Goal: Task Accomplishment & Management: Manage account settings

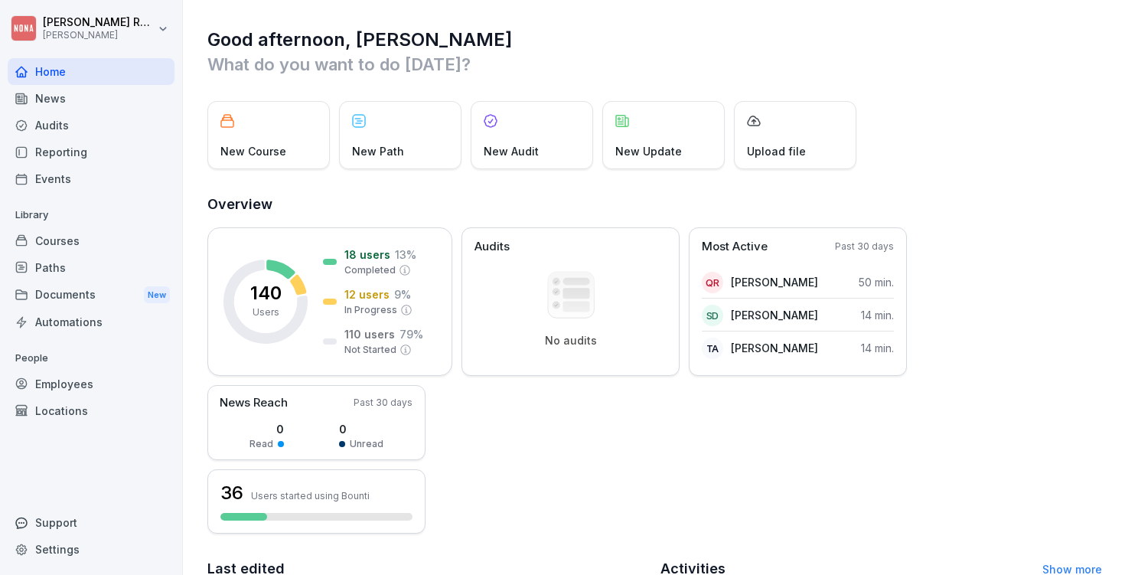
click at [70, 242] on div "Courses" at bounding box center [91, 240] width 167 height 27
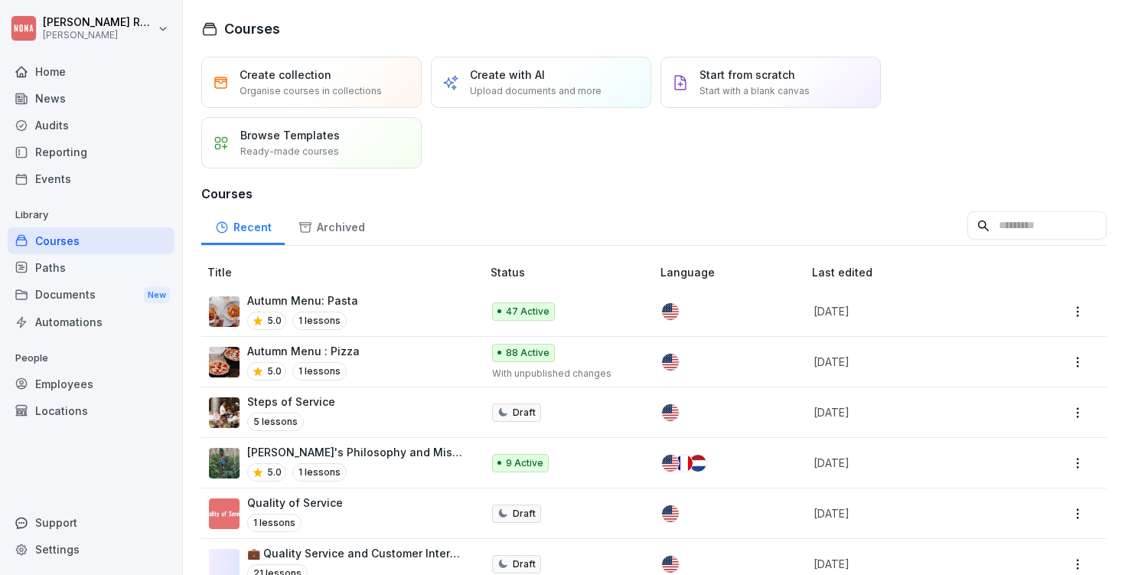
click at [393, 305] on div "Autumn Menu: Pasta 5.0 1 lessons" at bounding box center [337, 311] width 257 height 38
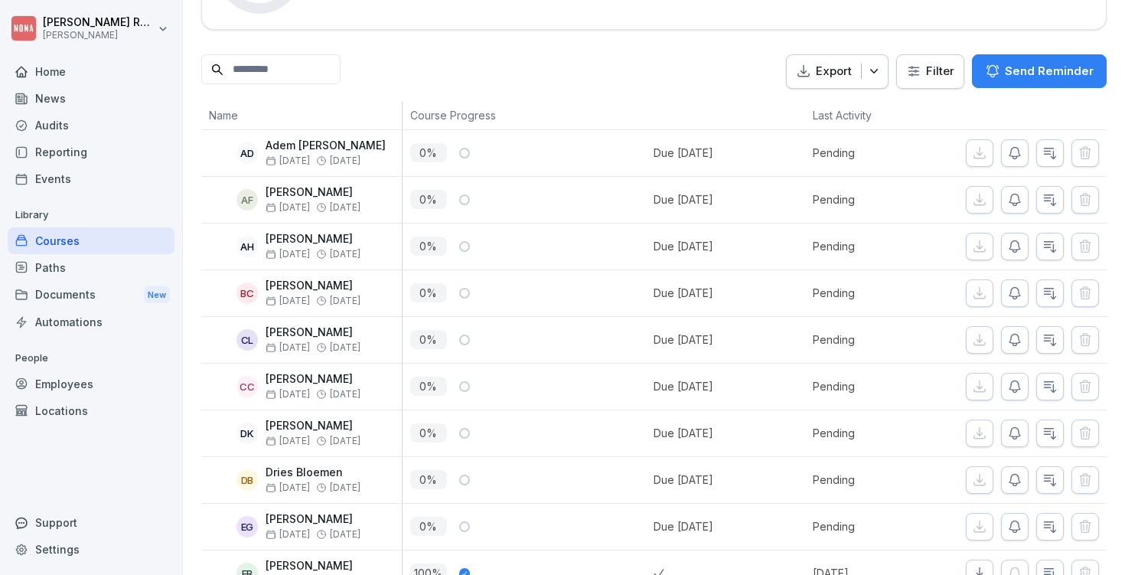
scroll to position [338, 0]
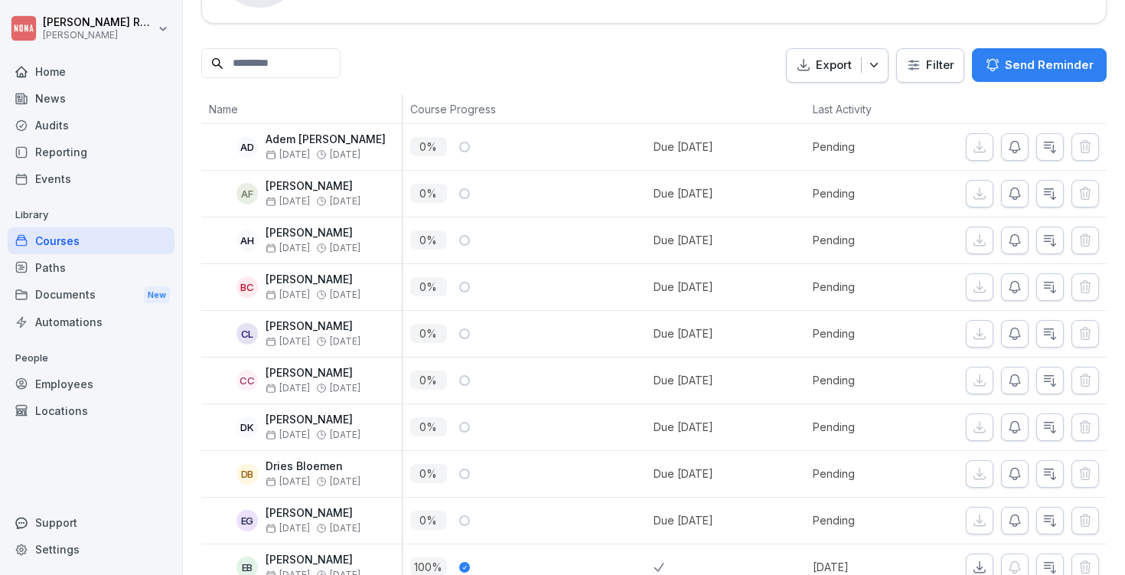
click at [935, 53] on html "Paul Rondeux NONA Home News Audits Reporting Events Library Courses Paths Docum…" at bounding box center [562, 287] width 1125 height 575
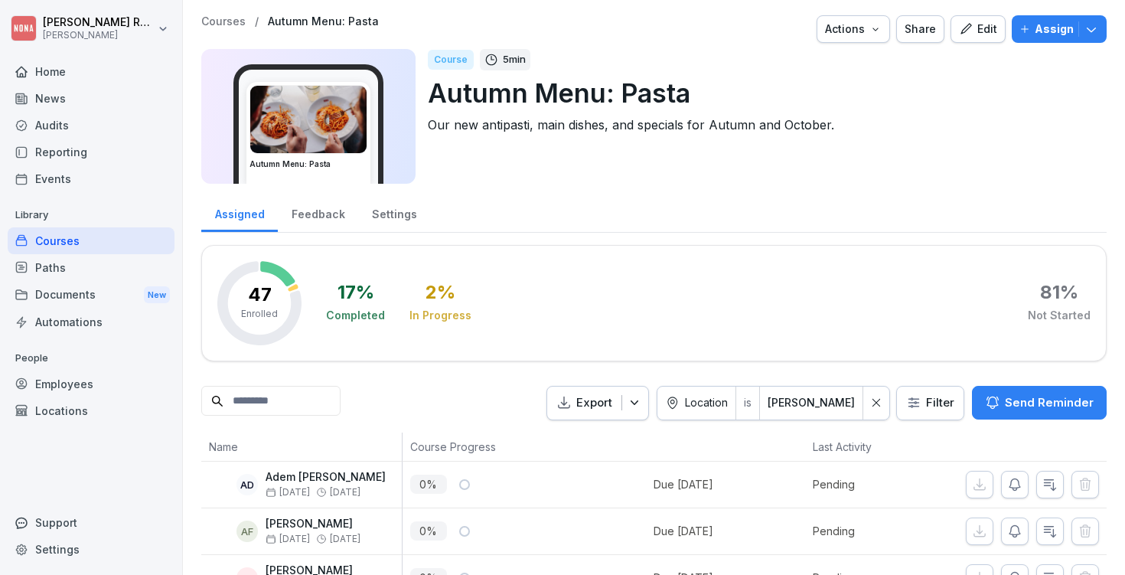
scroll to position [0, 0]
click at [880, 403] on icon at bounding box center [877, 403] width 8 height 8
click at [938, 401] on html "[PERSON_NAME] [PERSON_NAME] Home News Audits Reporting Events Library Courses P…" at bounding box center [562, 287] width 1125 height 575
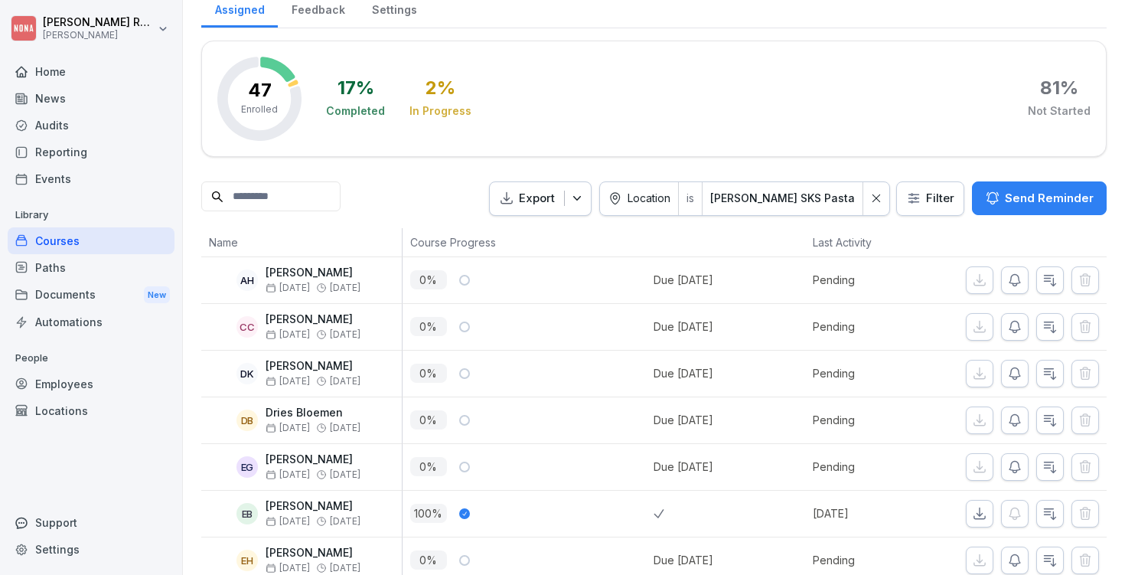
scroll to position [324, 0]
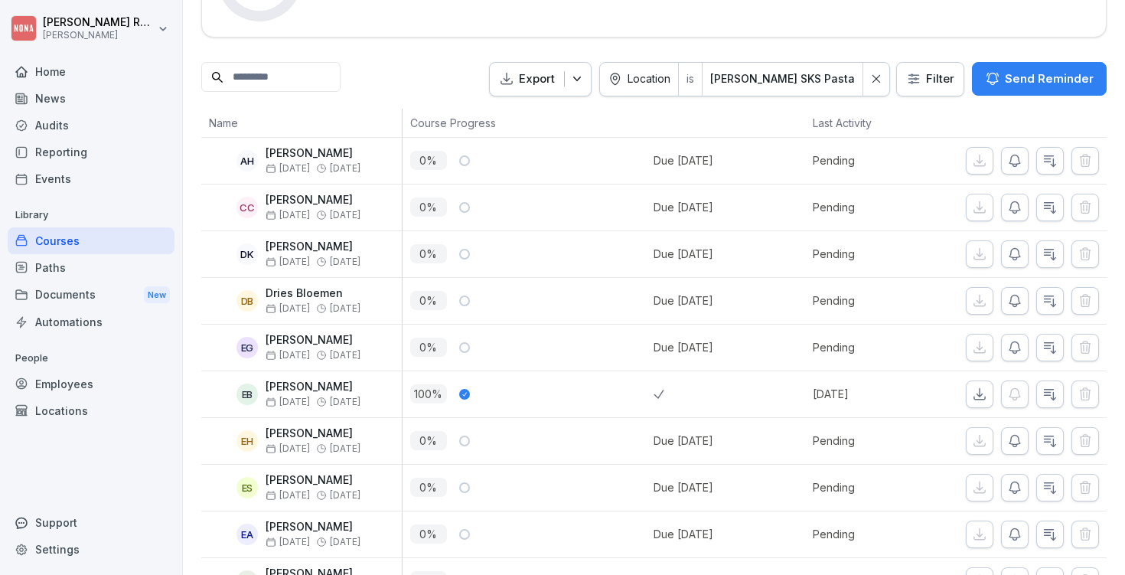
click at [312, 70] on input at bounding box center [270, 77] width 139 height 30
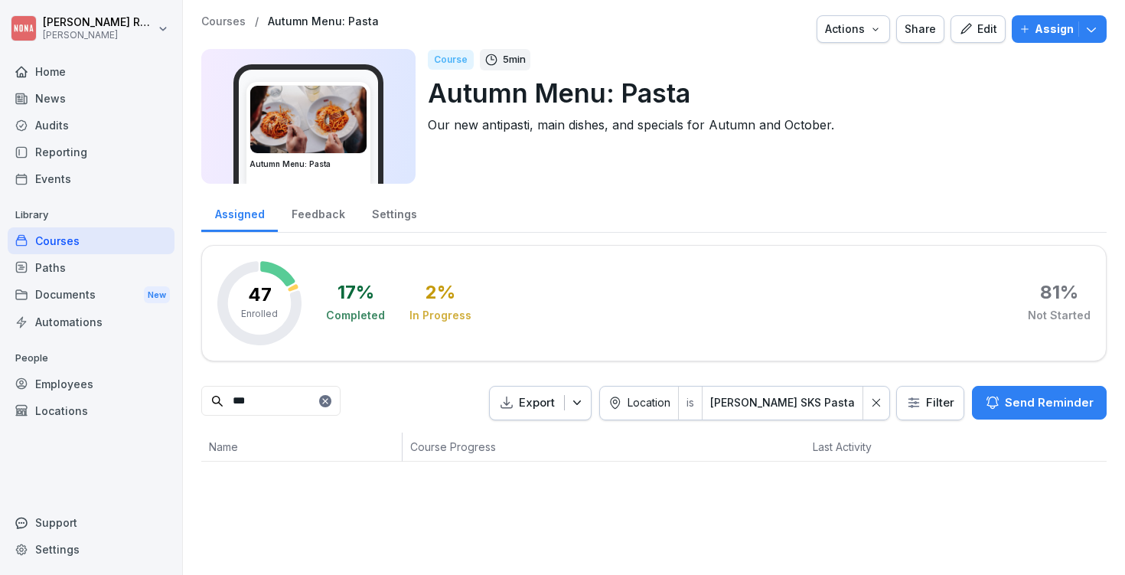
scroll to position [0, 0]
type input "*"
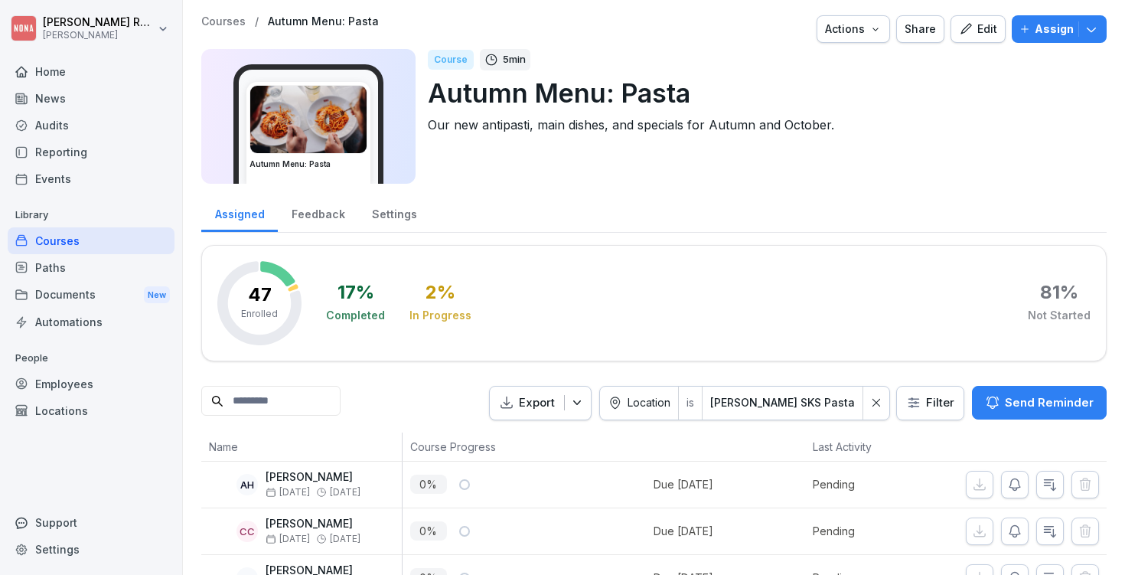
click at [318, 392] on input at bounding box center [270, 401] width 139 height 30
click at [879, 403] on icon at bounding box center [876, 402] width 11 height 11
click at [935, 399] on html "Paul Rondeux NONA Home News Audits Reporting Events Library Courses Paths Docum…" at bounding box center [562, 287] width 1125 height 575
click at [540, 225] on html "Paul Rondeux NONA Home News Audits Reporting Events Library Courses Paths Docum…" at bounding box center [562, 287] width 1125 height 575
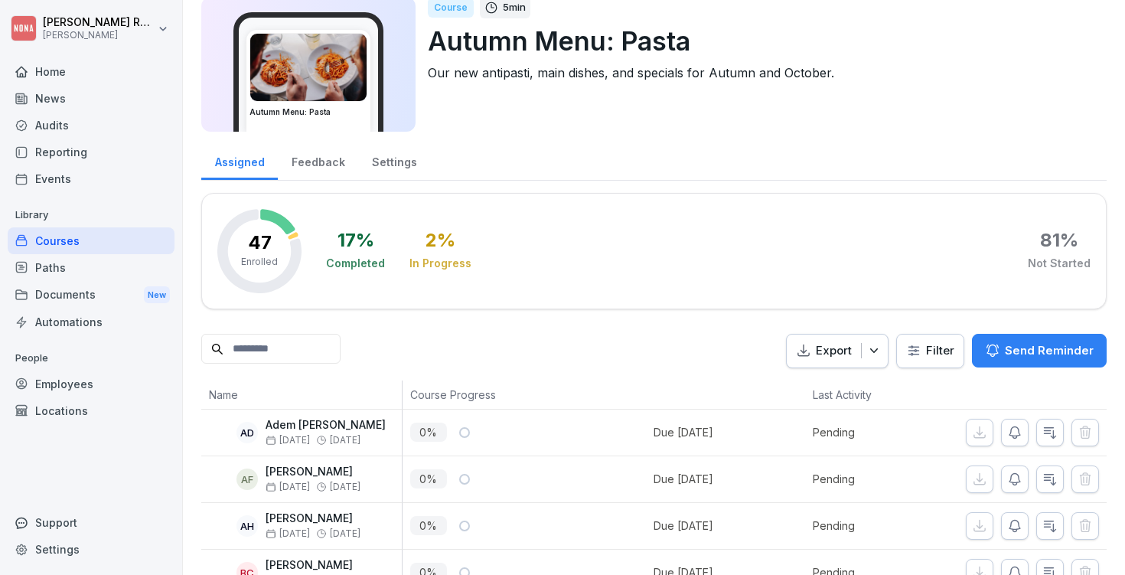
scroll to position [66, 0]
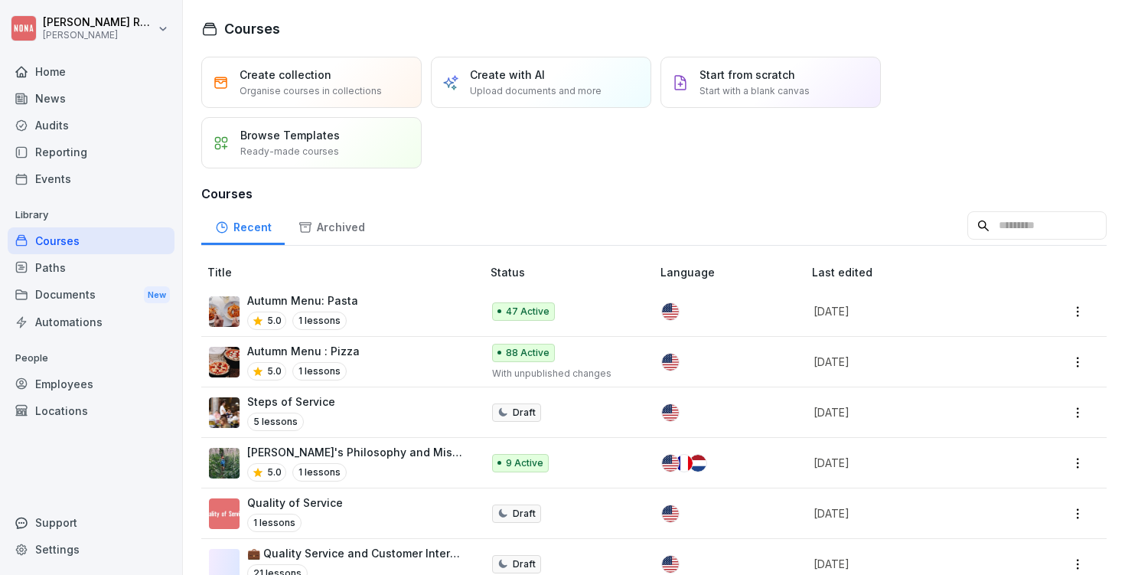
click at [67, 385] on div "Employees" at bounding box center [91, 383] width 167 height 27
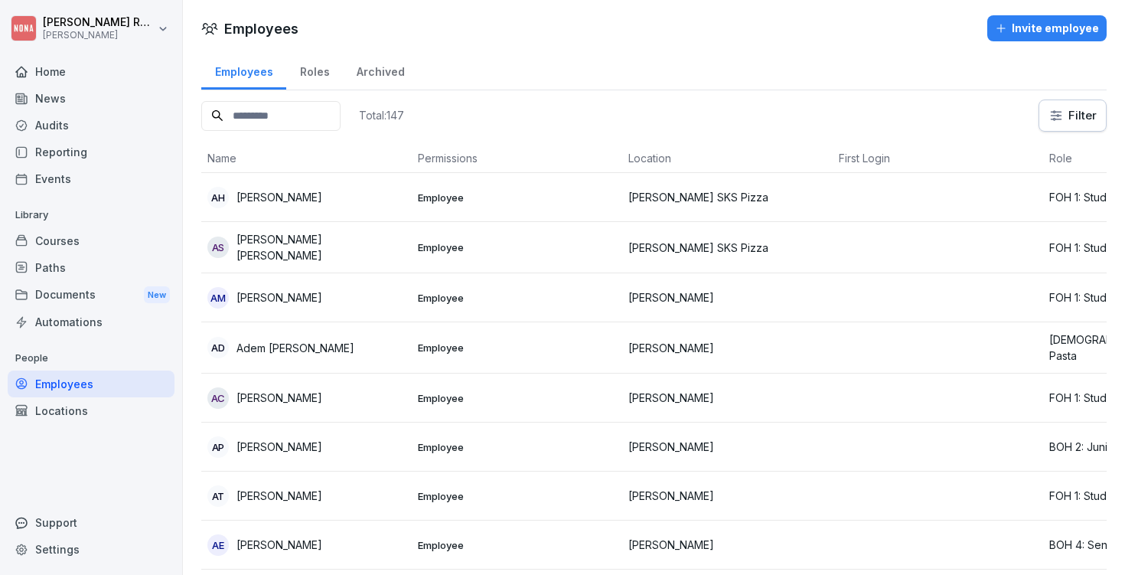
click at [283, 118] on input at bounding box center [270, 116] width 139 height 30
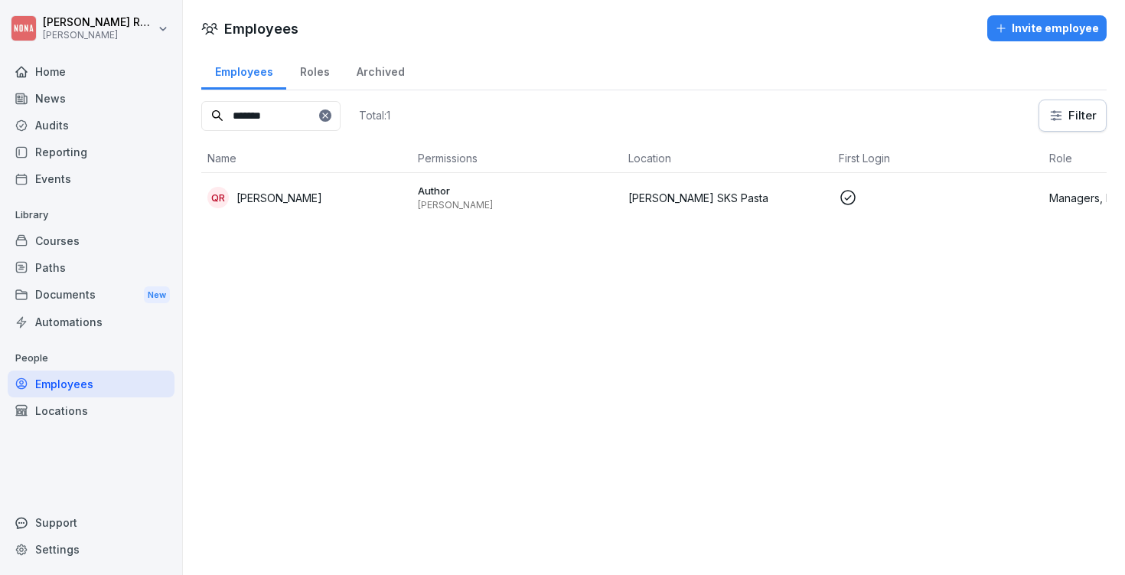
type input "*******"
click at [290, 191] on p "[PERSON_NAME]" at bounding box center [279, 198] width 86 height 16
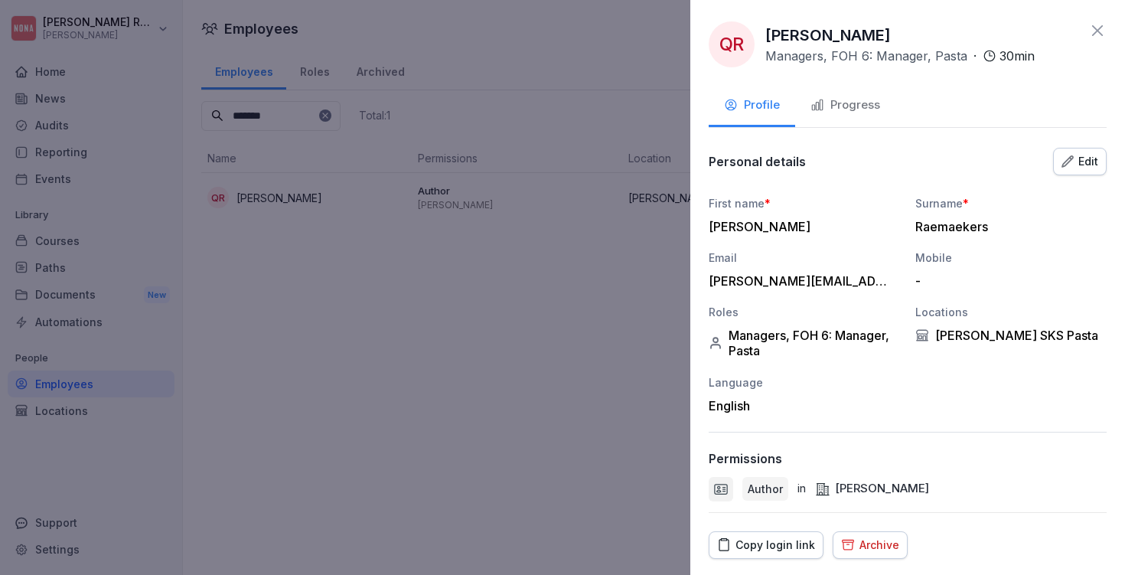
click at [1099, 31] on icon at bounding box center [1097, 30] width 18 height 18
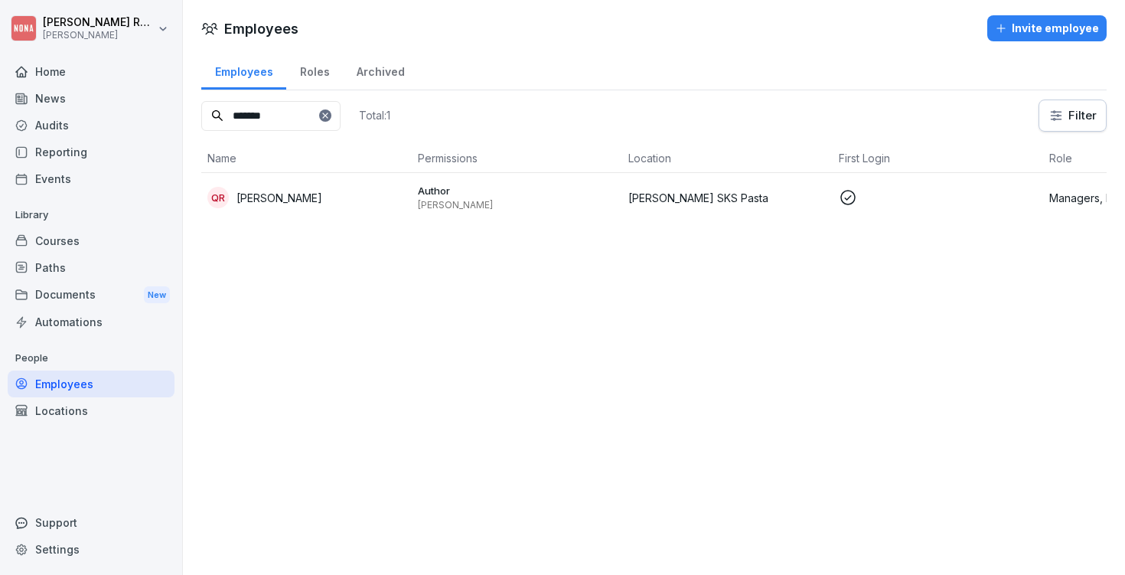
click at [72, 377] on div "Employees" at bounding box center [91, 383] width 167 height 27
click at [331, 111] on div at bounding box center [325, 115] width 12 height 12
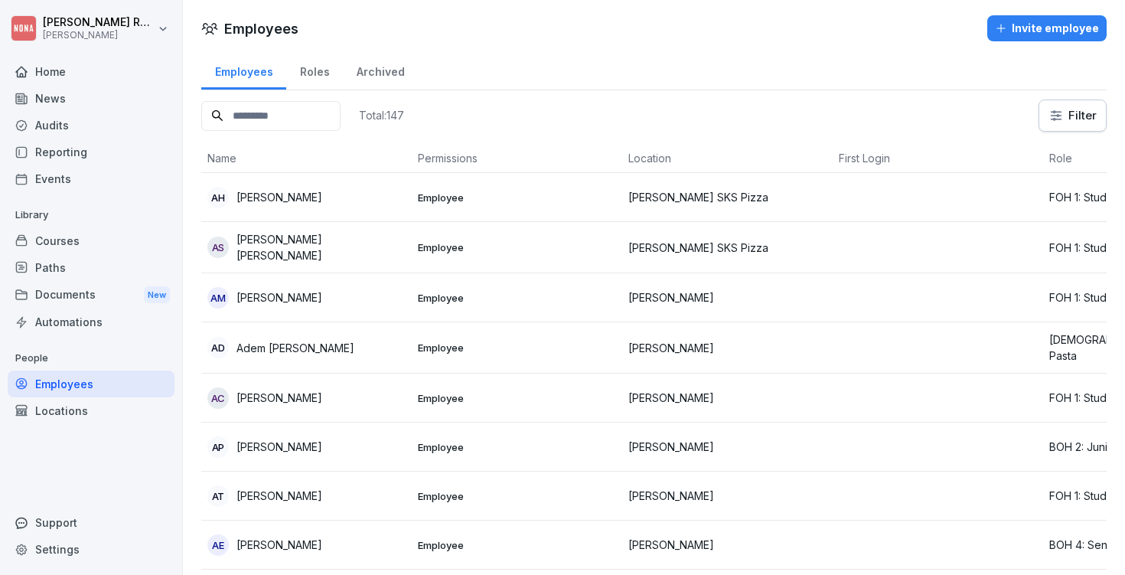
click at [122, 235] on div "Courses" at bounding box center [91, 240] width 167 height 27
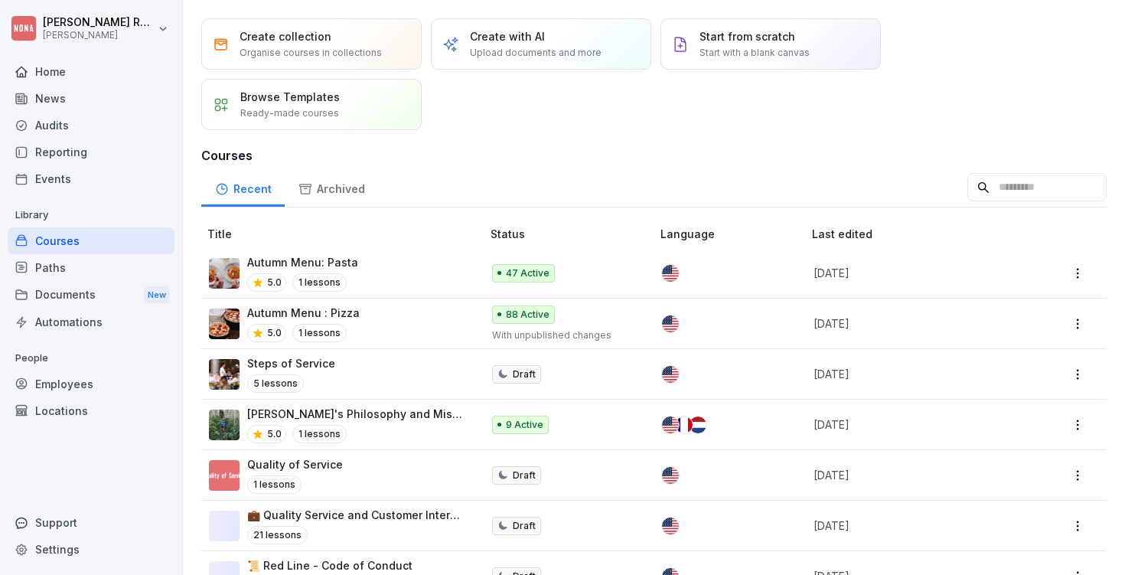
scroll to position [47, 0]
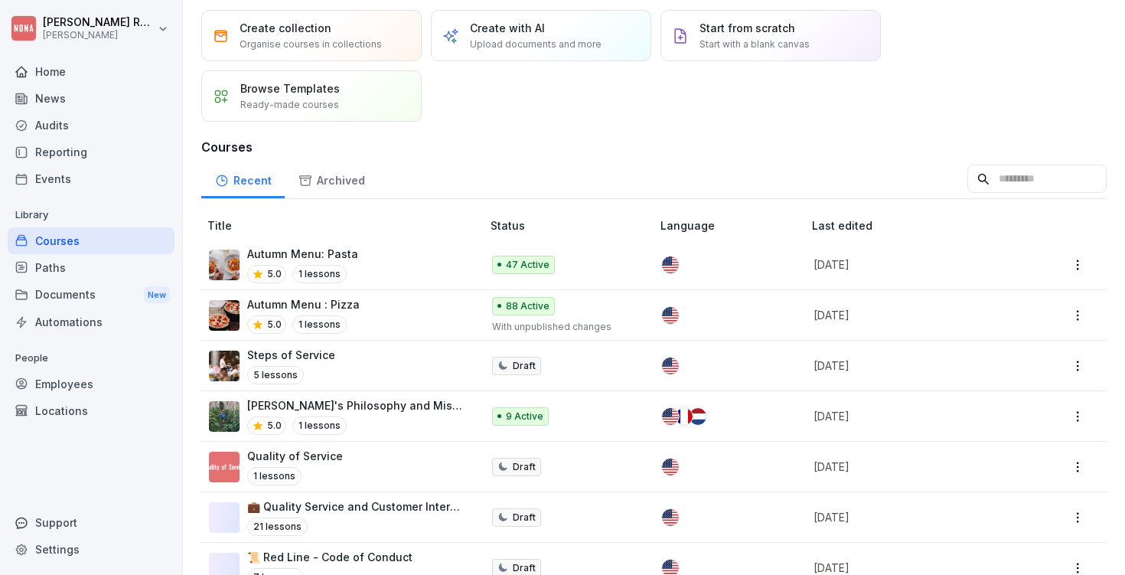
click at [394, 318] on div "Autumn Menu : Pizza 5.0 1 lessons" at bounding box center [337, 315] width 257 height 38
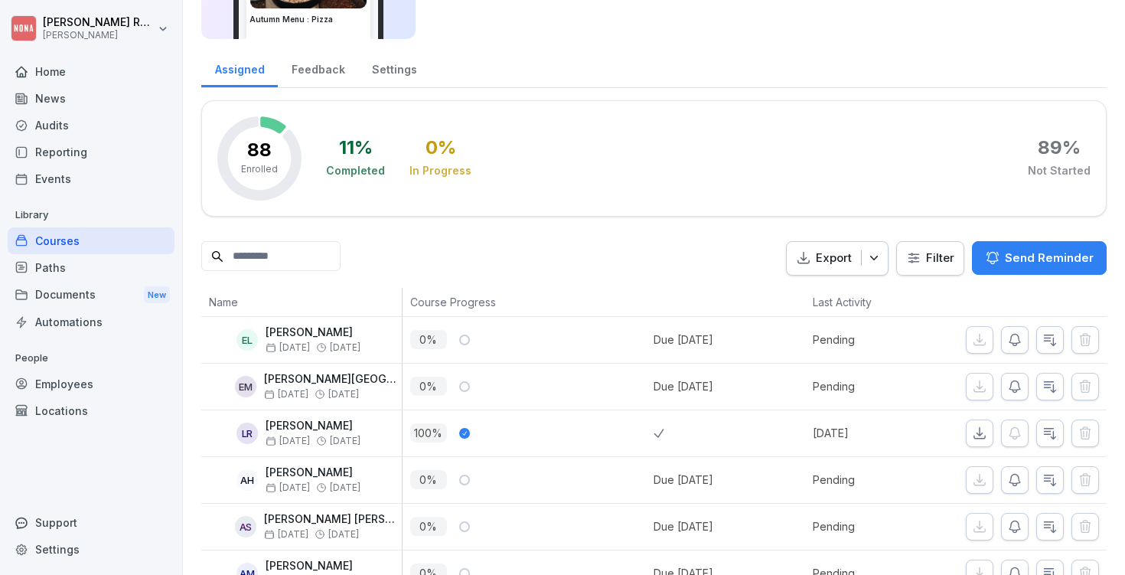
scroll to position [148, 0]
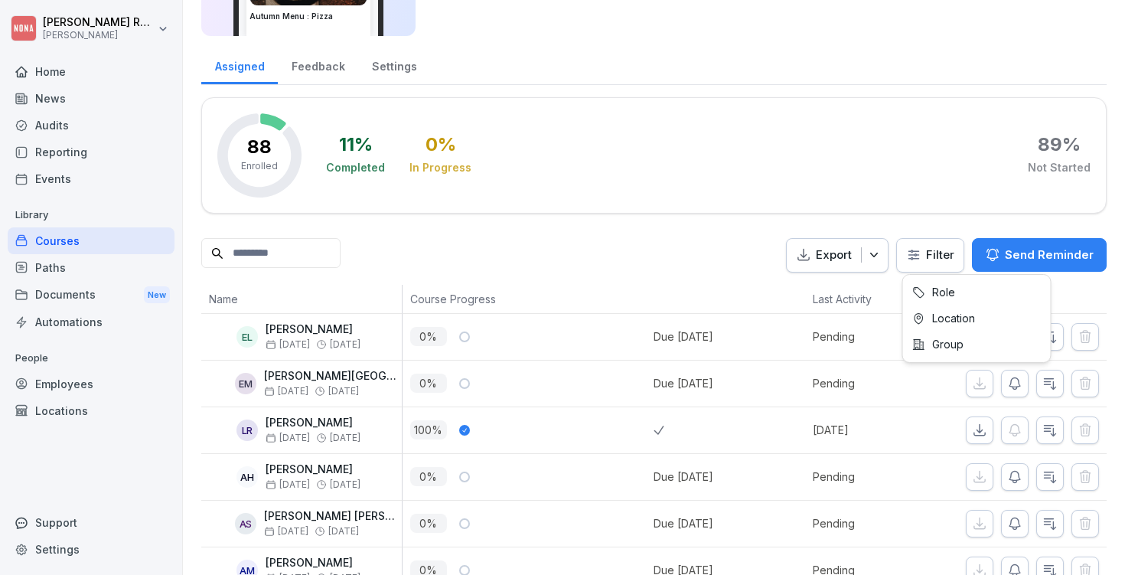
click at [950, 259] on html "Paul Rondeux NONA Home News Audits Reporting Events Library Courses Paths Docum…" at bounding box center [562, 287] width 1125 height 575
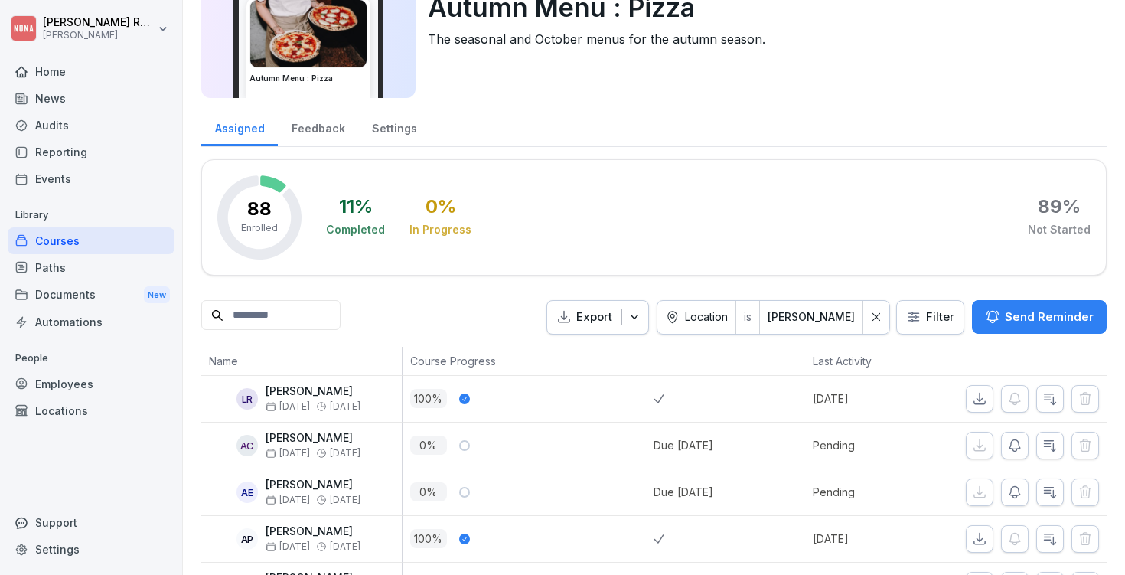
scroll to position [86, 0]
click at [880, 313] on icon at bounding box center [876, 316] width 11 height 11
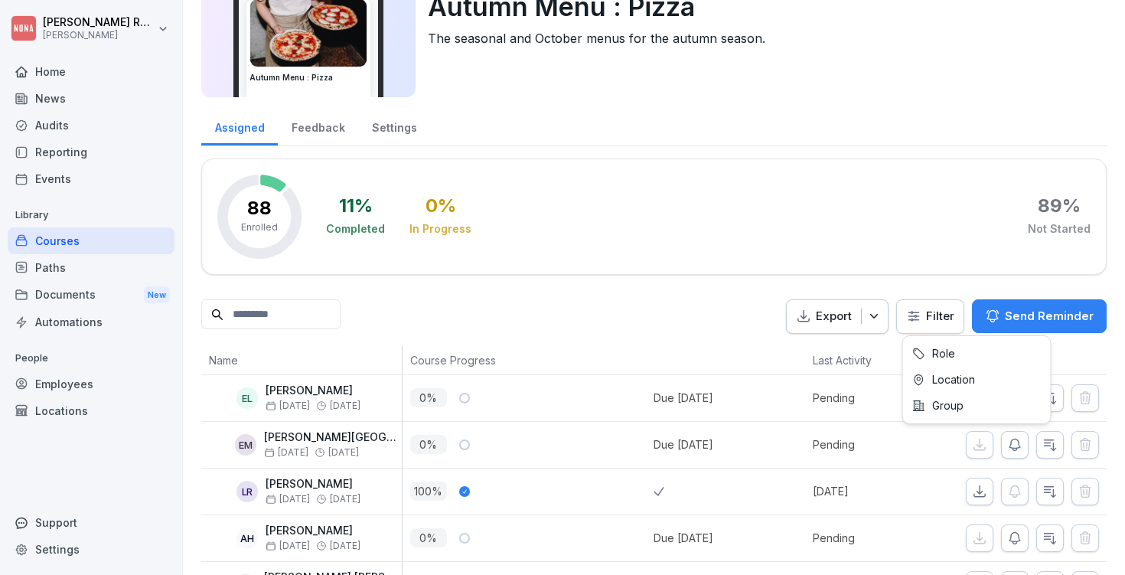
click at [930, 308] on html "Paul Rondeux NONA Home News Audits Reporting Events Library Courses Paths Docum…" at bounding box center [562, 287] width 1125 height 575
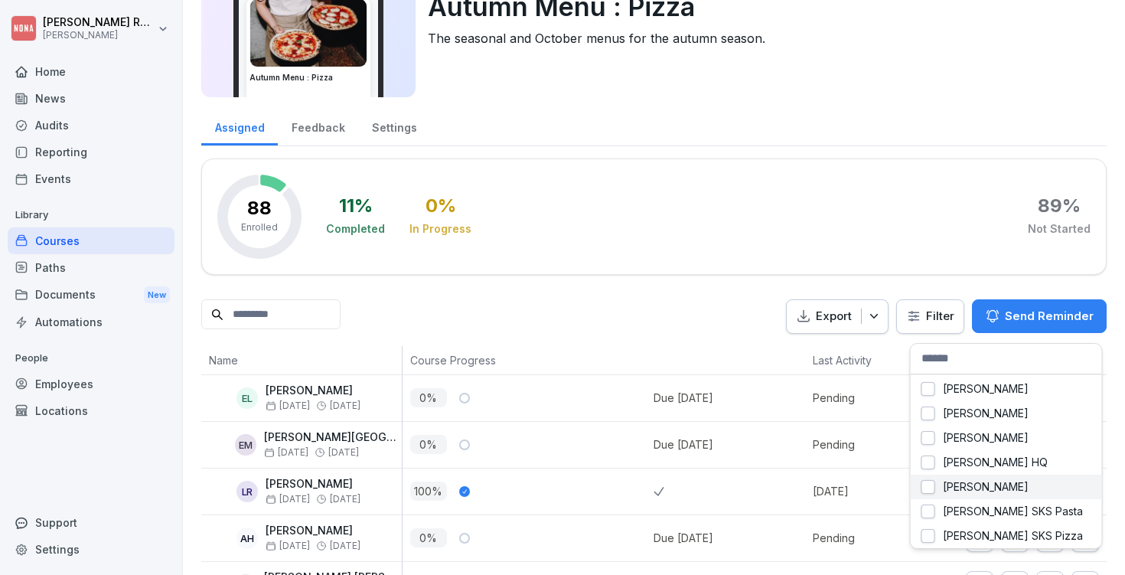
scroll to position [0, 0]
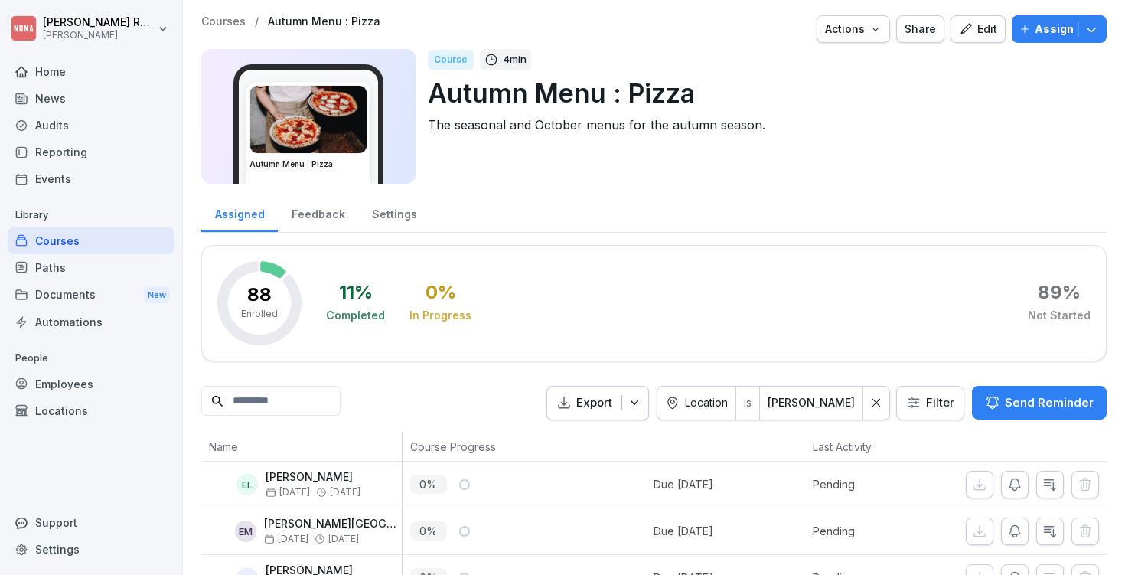
click at [937, 437] on th at bounding box center [1019, 446] width 176 height 29
click at [336, 390] on input at bounding box center [270, 401] width 139 height 30
click at [881, 396] on div at bounding box center [876, 403] width 26 height 33
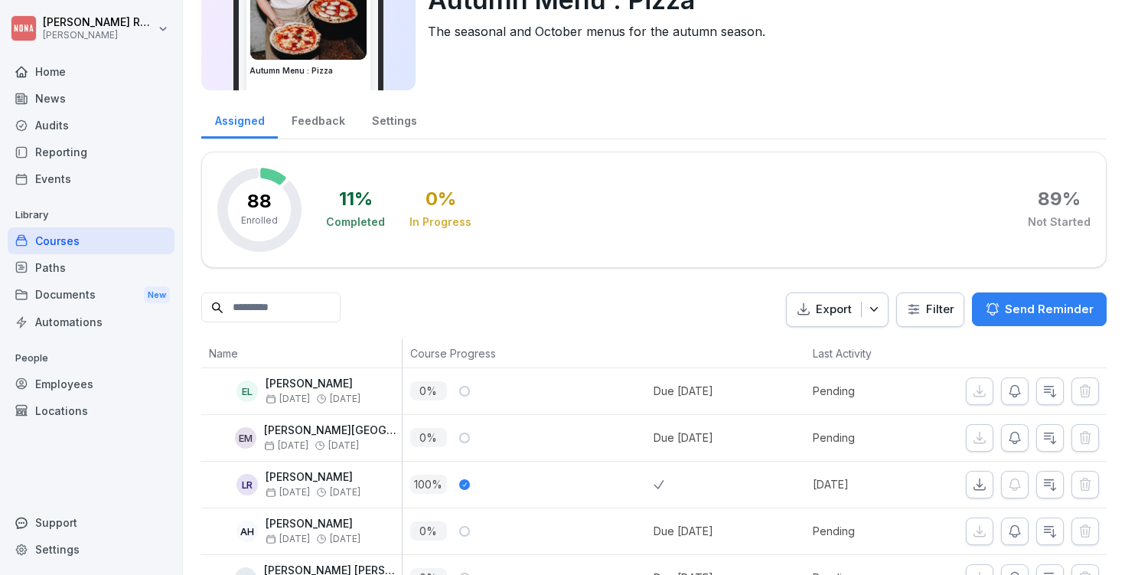
scroll to position [155, 0]
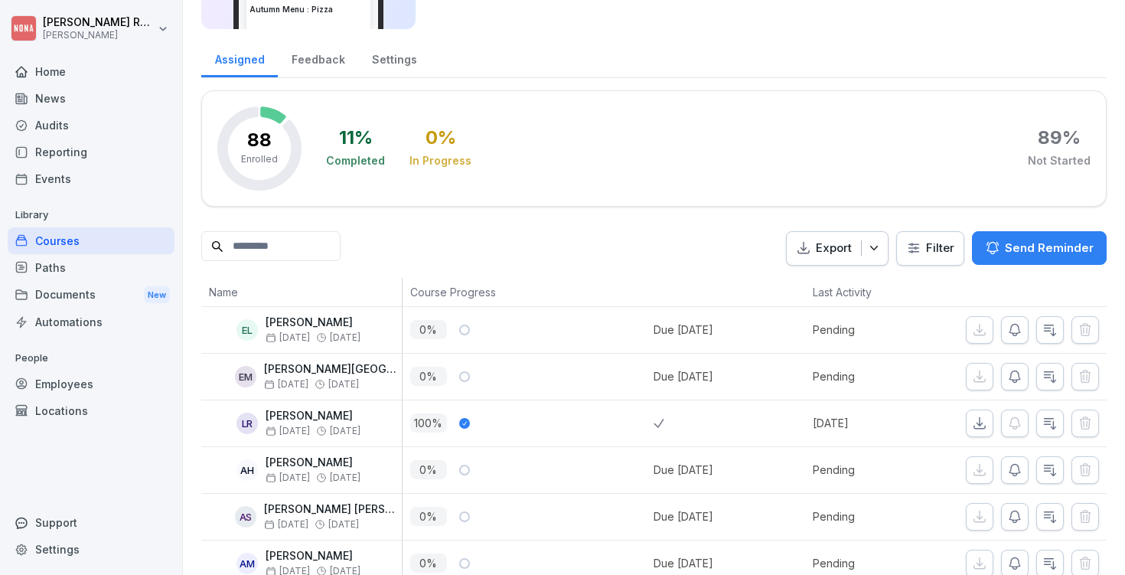
click at [1042, 258] on button "Send Reminder" at bounding box center [1039, 248] width 135 height 34
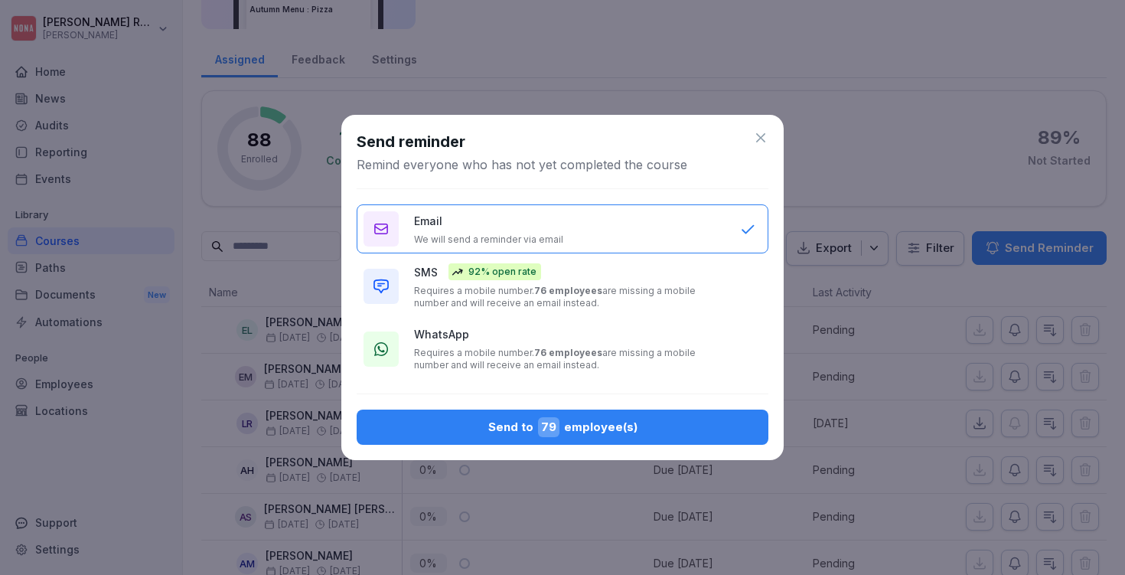
click at [466, 356] on p "Requires a mobile number. 76 employees are missing a mobile number and will rec…" at bounding box center [569, 359] width 311 height 24
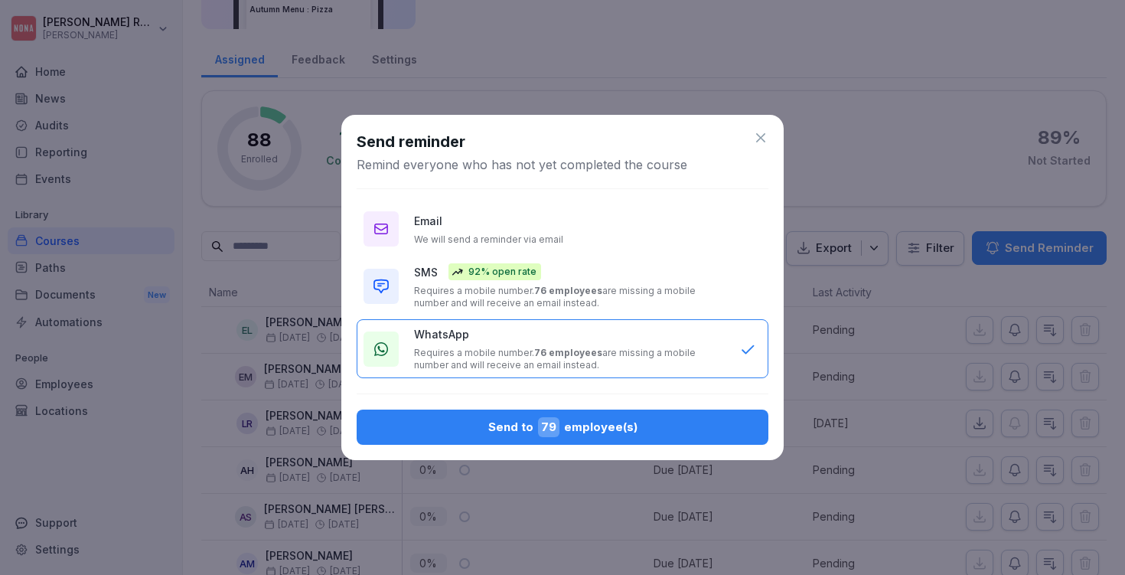
click at [501, 429] on div "Send to 79 employee(s)" at bounding box center [562, 427] width 387 height 20
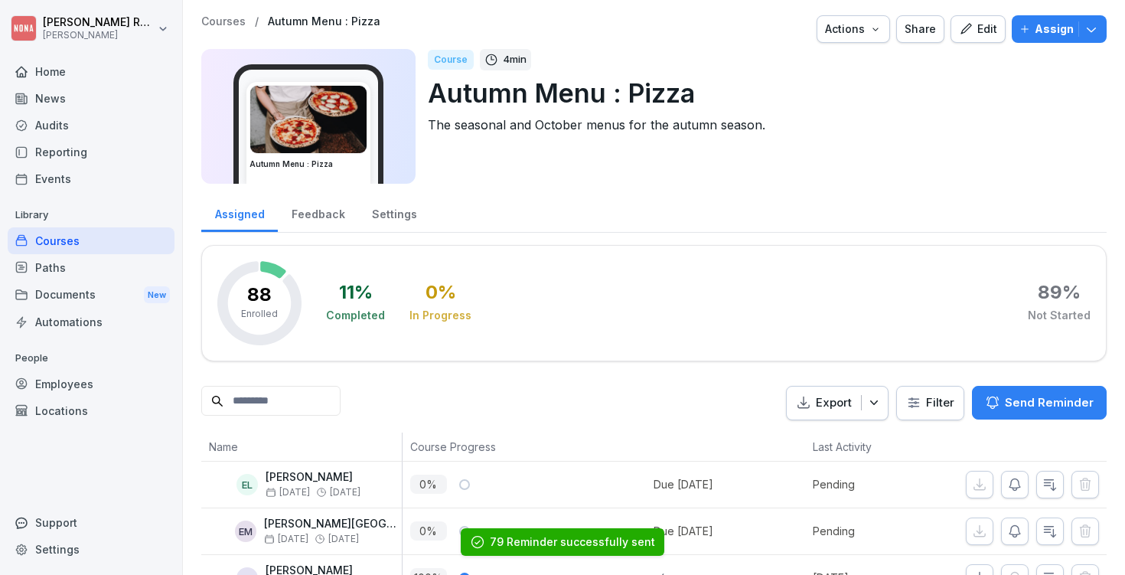
scroll to position [0, 0]
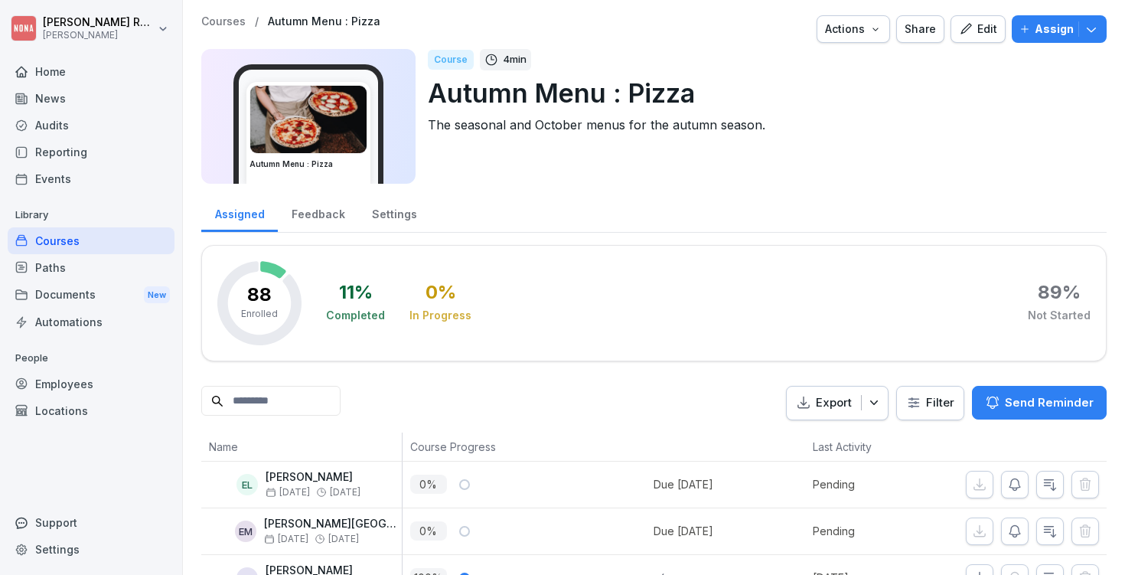
click at [227, 23] on p "Courses" at bounding box center [223, 21] width 44 height 13
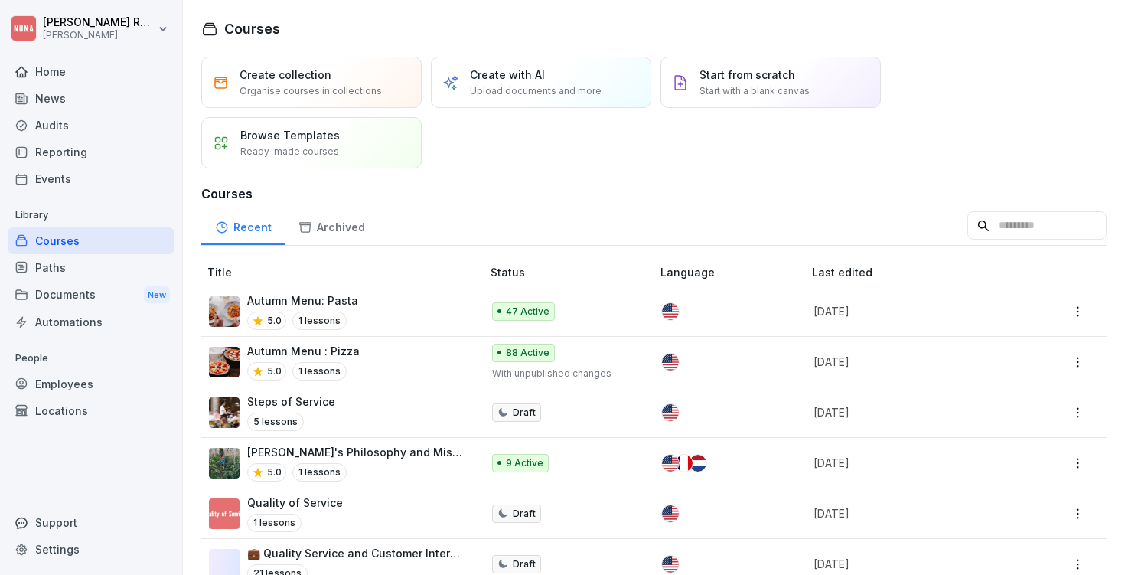
click at [354, 298] on div "Autumn Menu: Pasta 5.0 1 lessons" at bounding box center [337, 311] width 257 height 38
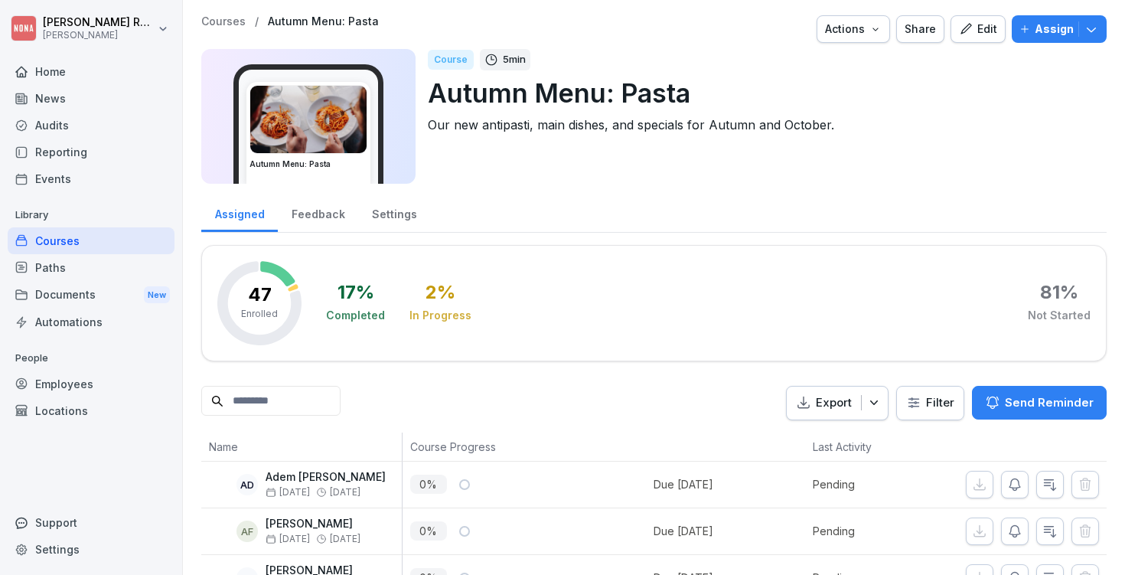
click at [1022, 396] on p "Send Reminder" at bounding box center [1049, 402] width 89 height 17
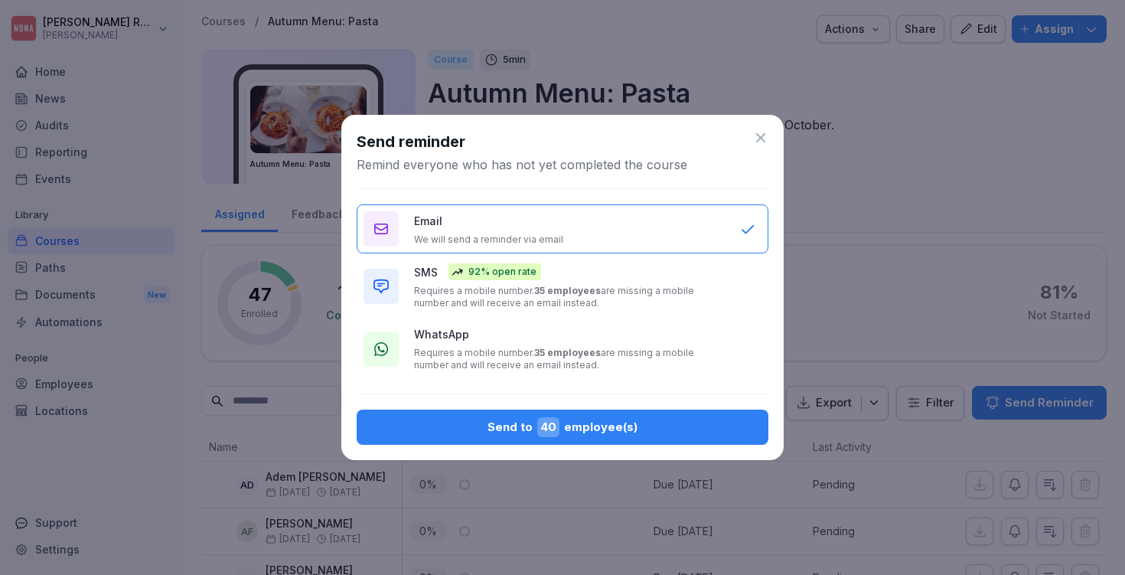
click at [608, 344] on div "WhatsApp Requires a mobile number. 35 employees are missing a mobile number and…" at bounding box center [569, 348] width 311 height 45
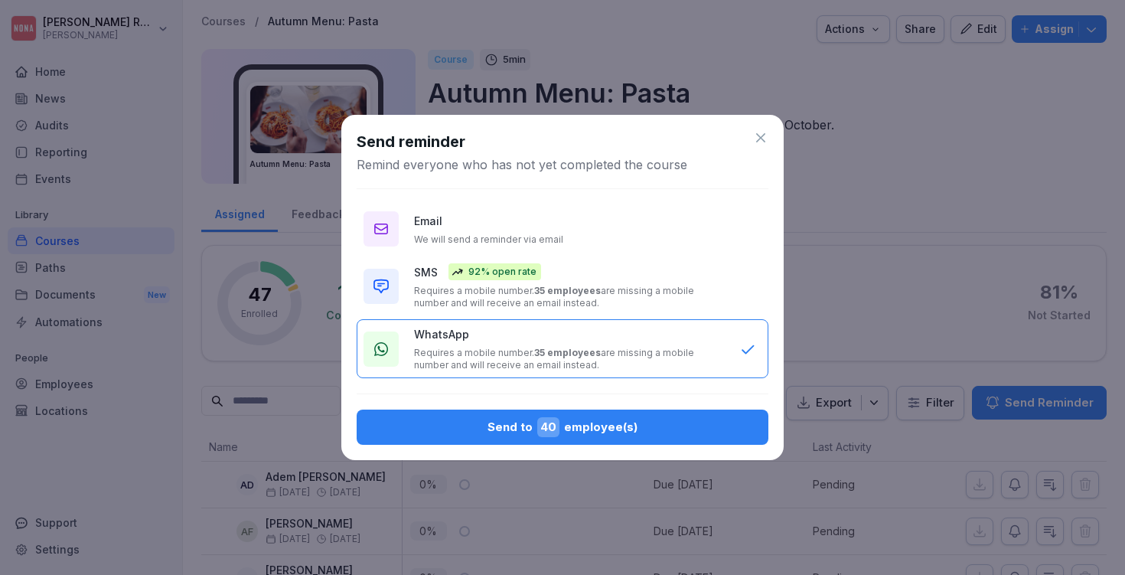
click at [601, 430] on div "Send to 40 employee(s)" at bounding box center [562, 427] width 387 height 20
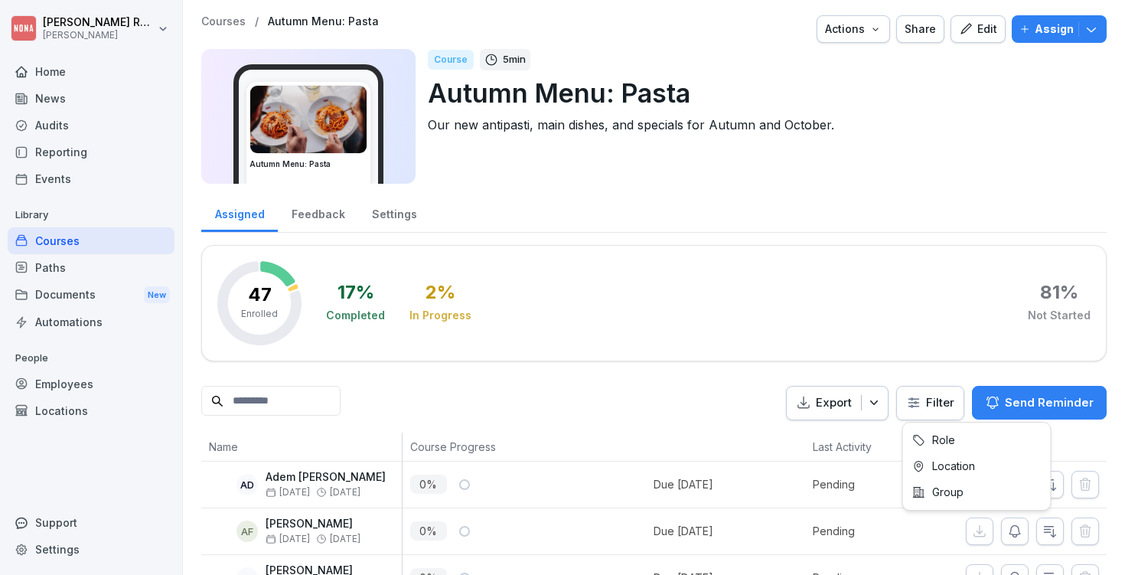
click at [942, 406] on html "Paul Rondeux NONA Home News Audits Reporting Events Library Courses Paths Docum…" at bounding box center [562, 287] width 1125 height 575
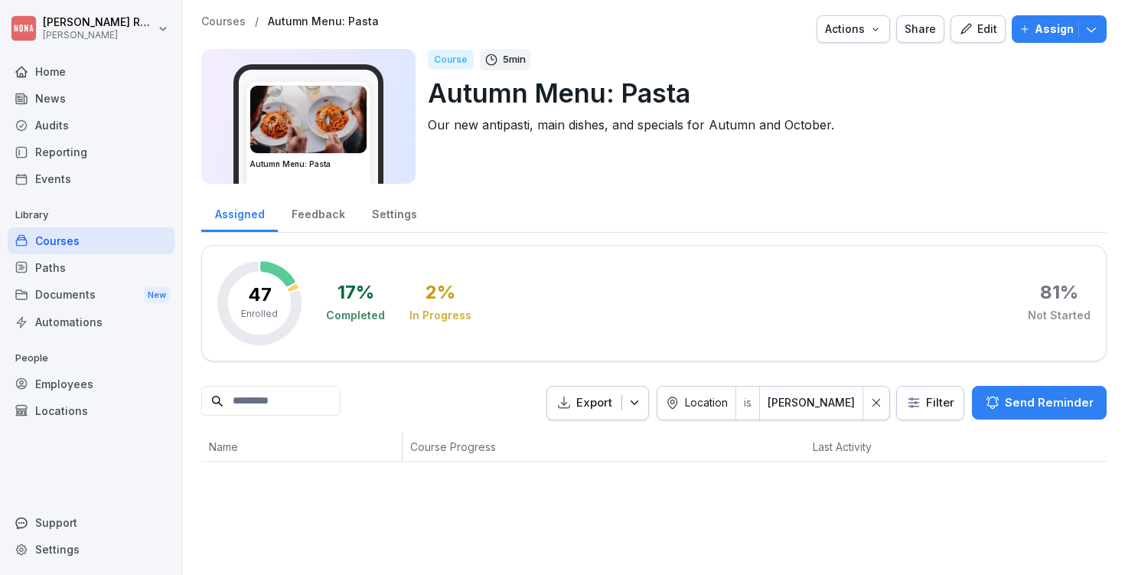
click at [770, 314] on div "17 % Completed 2 % In Progress 81 % Not Started" at bounding box center [708, 303] width 765 height 84
click at [423, 402] on div "Export Location is NONA Merode Filter Send Reminder" at bounding box center [653, 403] width 905 height 34
click at [495, 406] on div "Export Location is NONA Merode Filter Send Reminder" at bounding box center [653, 403] width 905 height 34
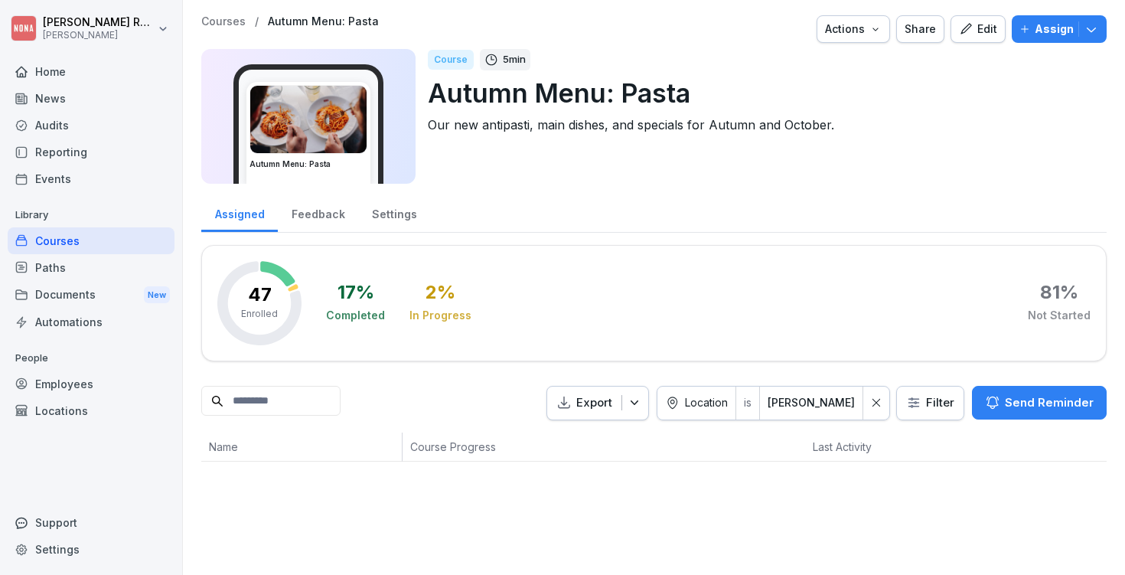
click at [889, 402] on div at bounding box center [876, 403] width 26 height 33
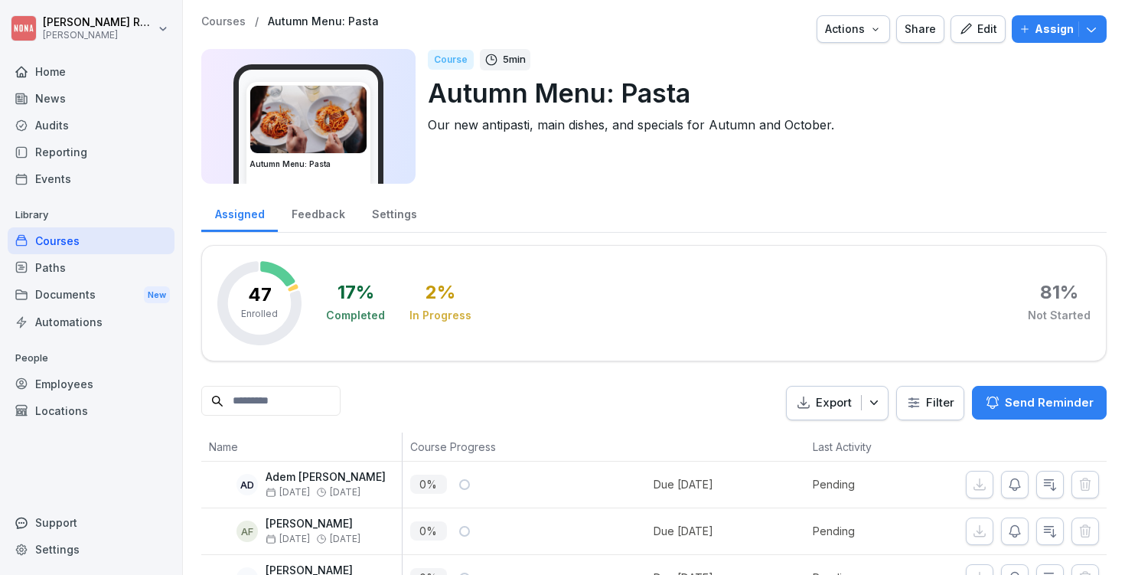
click at [1055, 27] on p "Assign" at bounding box center [1054, 29] width 39 height 17
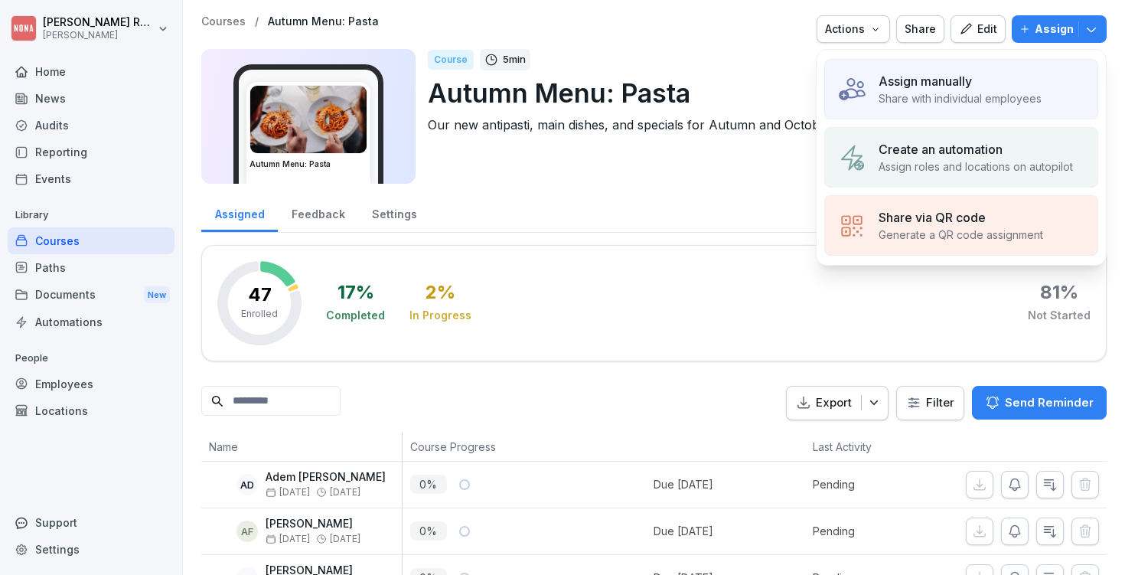
click at [920, 180] on div "Create an automation Assign roles and locations on autopilot" at bounding box center [961, 157] width 274 height 60
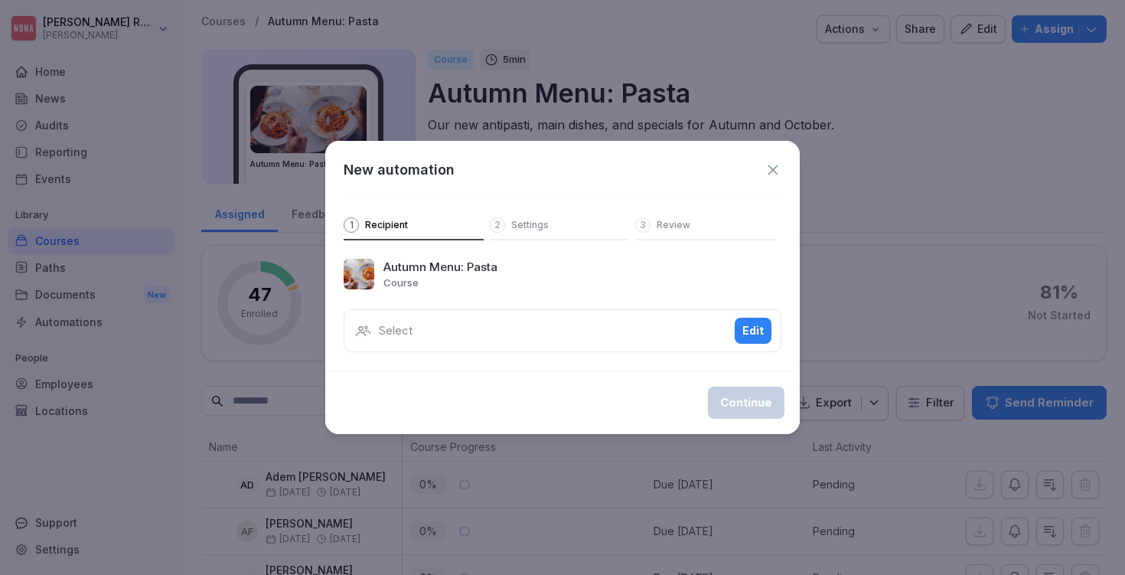
click at [511, 325] on div "Select Edit" at bounding box center [563, 330] width 438 height 43
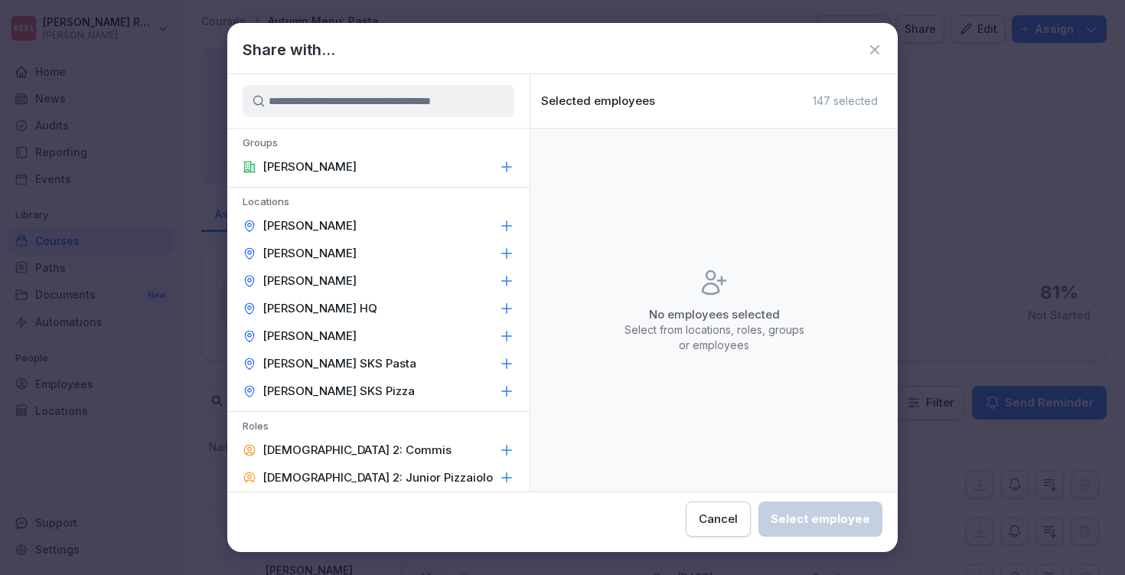
click at [335, 337] on p "[PERSON_NAME]" at bounding box center [310, 335] width 94 height 15
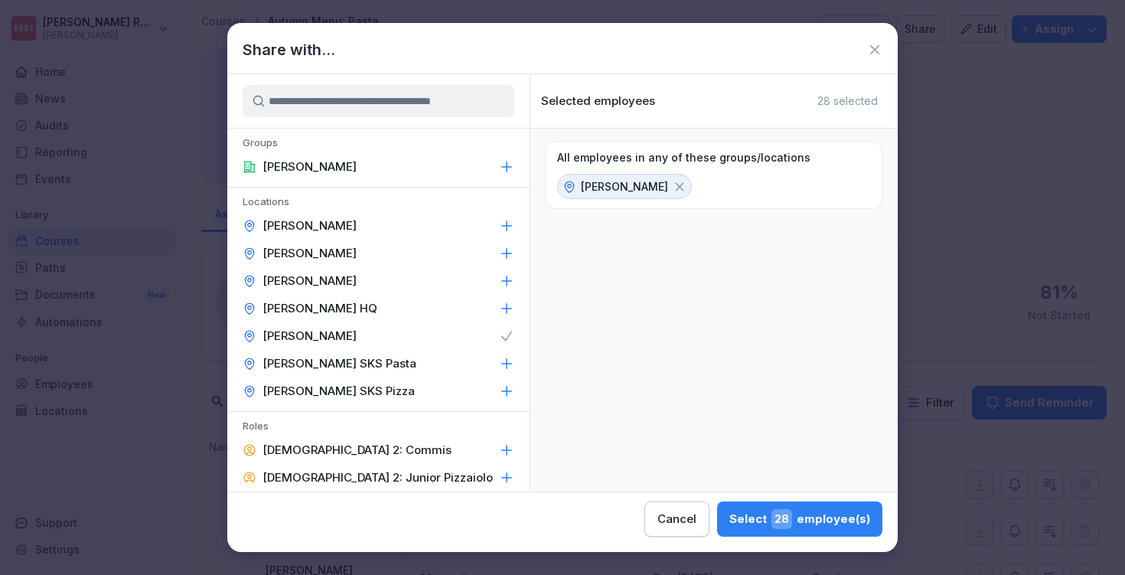
click at [729, 520] on div "Select 28 employee(s)" at bounding box center [799, 519] width 141 height 20
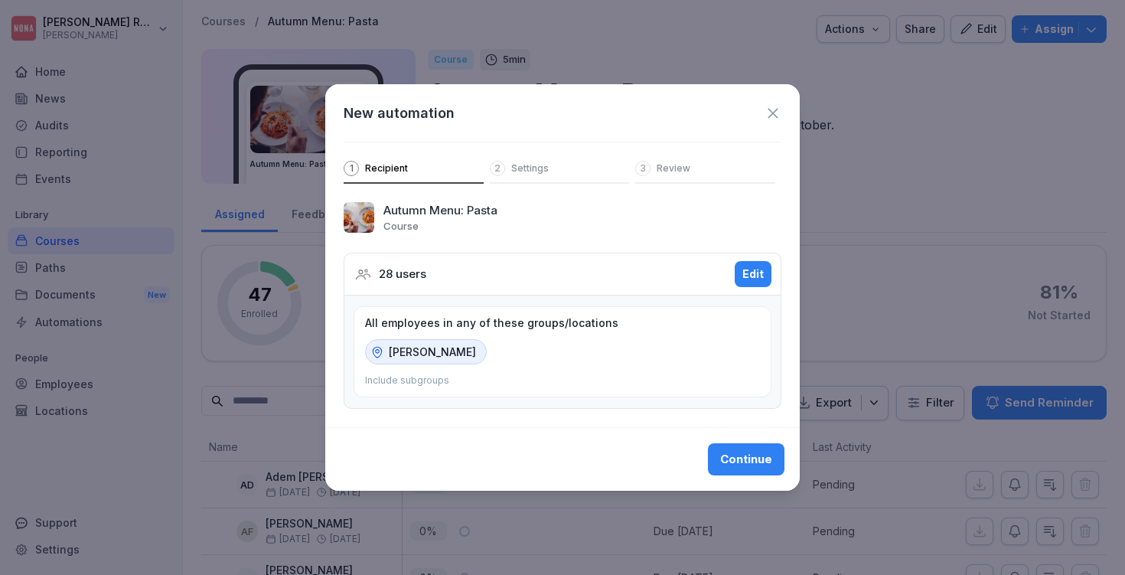
click at [739, 465] on div "Continue" at bounding box center [746, 459] width 52 height 17
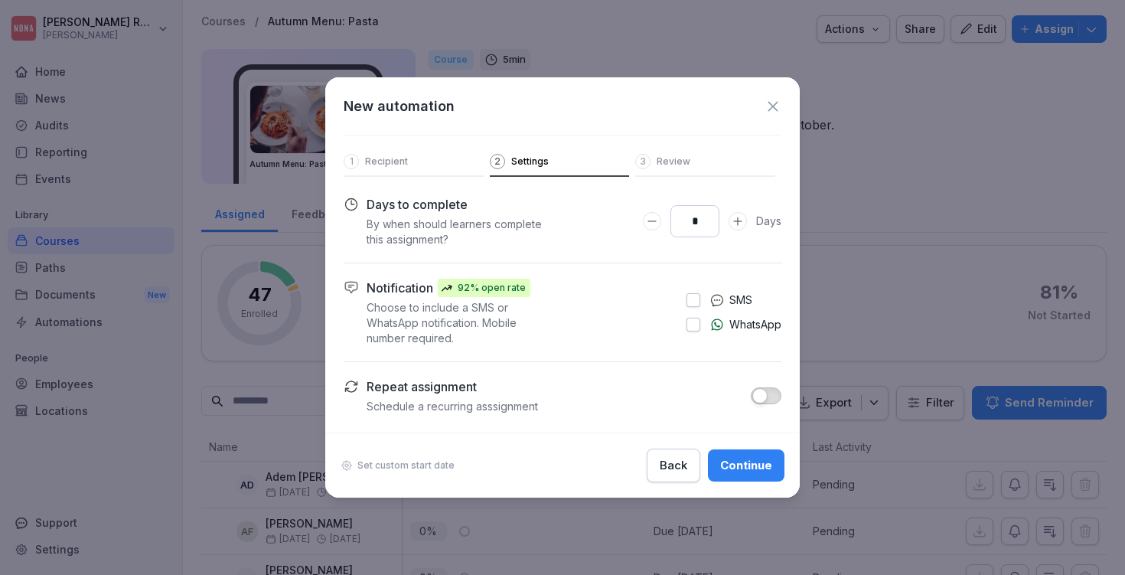
click at [694, 322] on button "button" at bounding box center [694, 325] width 14 height 14
click at [735, 220] on icon "Days to complete number input verhogen" at bounding box center [738, 221] width 12 height 12
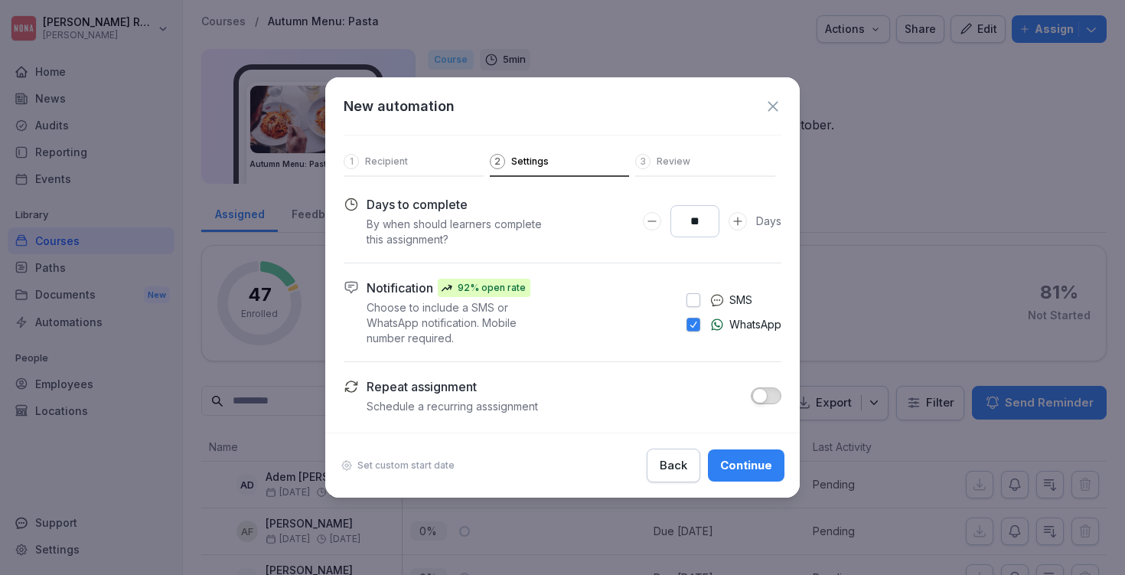
click at [657, 221] on icon "Days to complete number input verlagen" at bounding box center [652, 221] width 12 height 12
type input "*"
click at [657, 221] on icon "Days to complete number input verlagen" at bounding box center [652, 221] width 12 height 12
click at [751, 475] on button "Continue" at bounding box center [746, 465] width 77 height 32
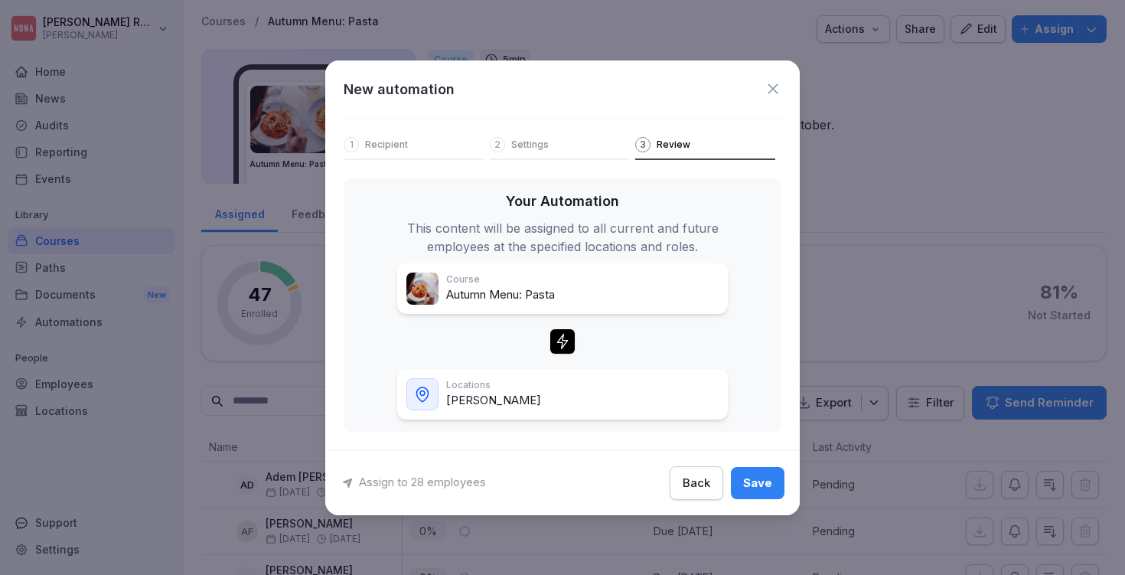
click at [692, 490] on div "Back" at bounding box center [697, 483] width 28 height 17
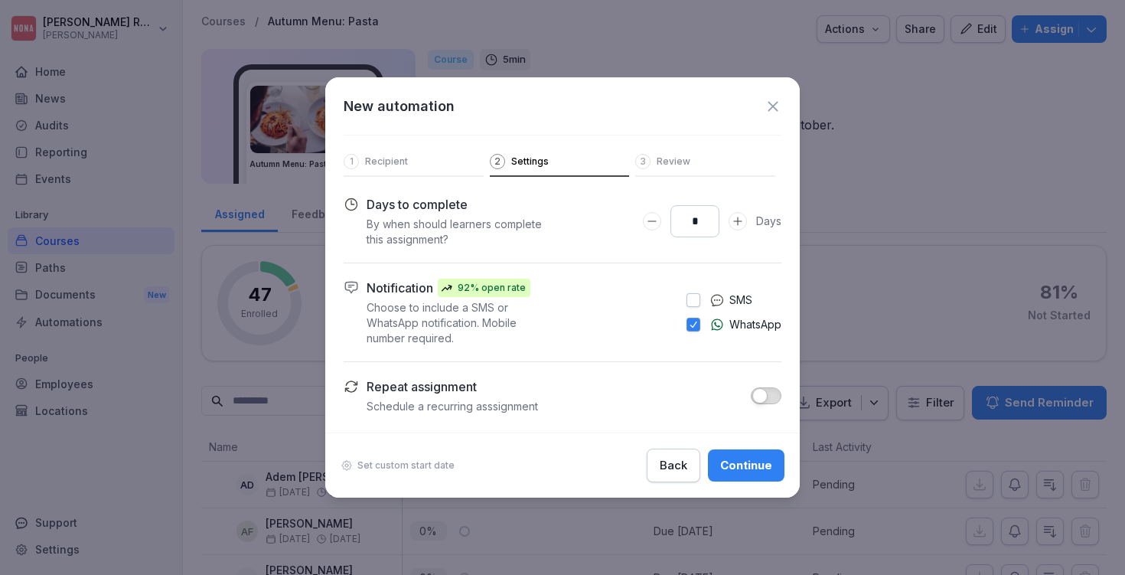
click at [685, 475] on button "Back" at bounding box center [674, 466] width 54 height 34
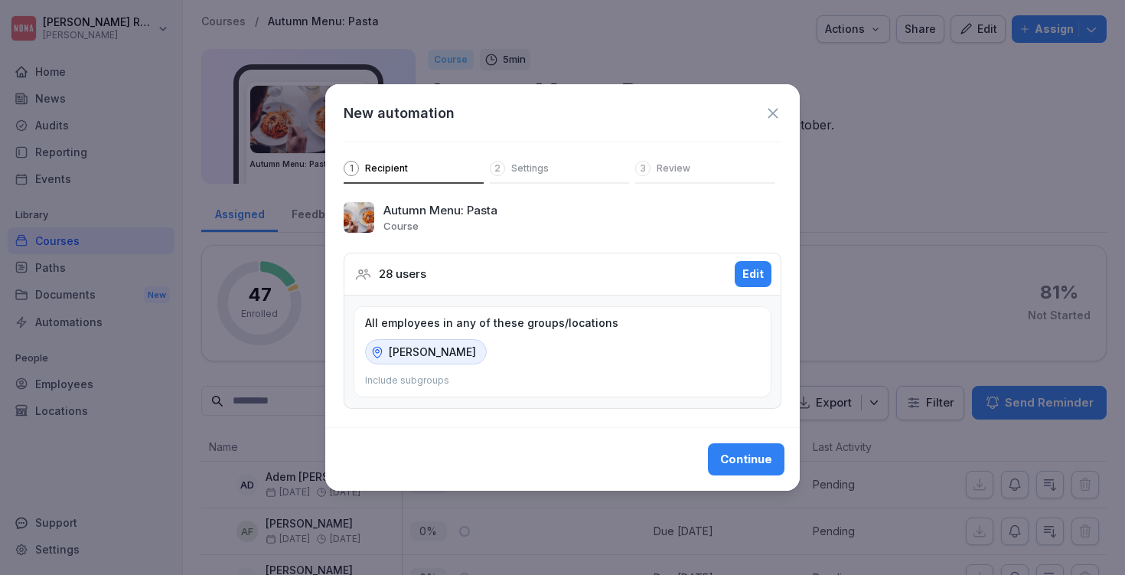
click at [773, 103] on div "New automation" at bounding box center [563, 113] width 438 height 21
click at [773, 113] on icon at bounding box center [773, 113] width 17 height 17
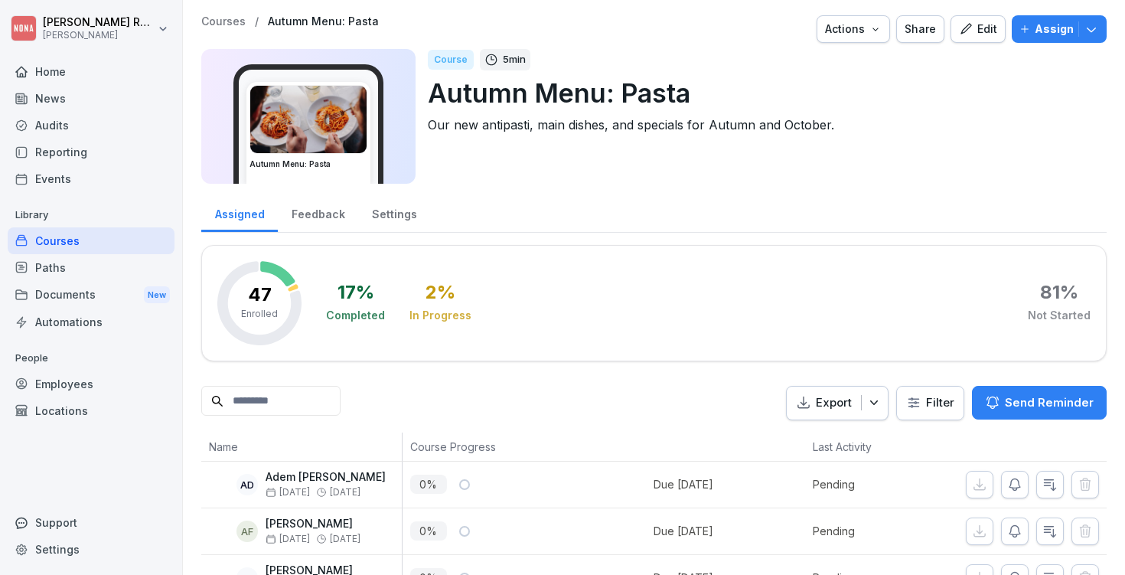
click at [226, 21] on p "Courses" at bounding box center [223, 21] width 44 height 13
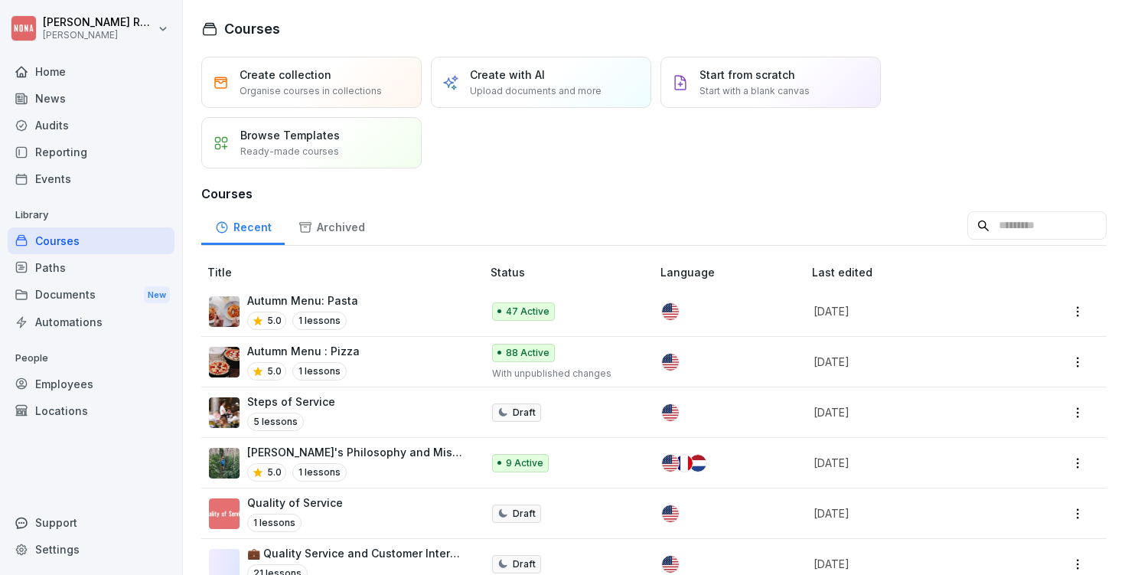
click at [376, 370] on div "Autumn Menu : Pizza 5.0 1 lessons" at bounding box center [337, 362] width 257 height 38
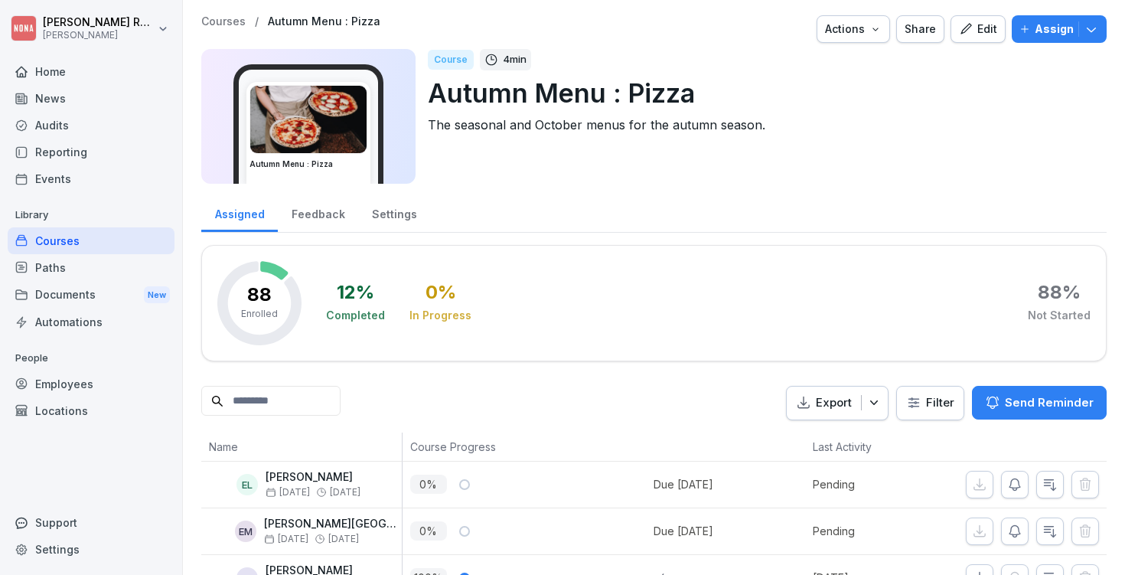
click at [942, 406] on html "[PERSON_NAME] [PERSON_NAME] Home News Audits Reporting Events Library Courses P…" at bounding box center [562, 287] width 1125 height 575
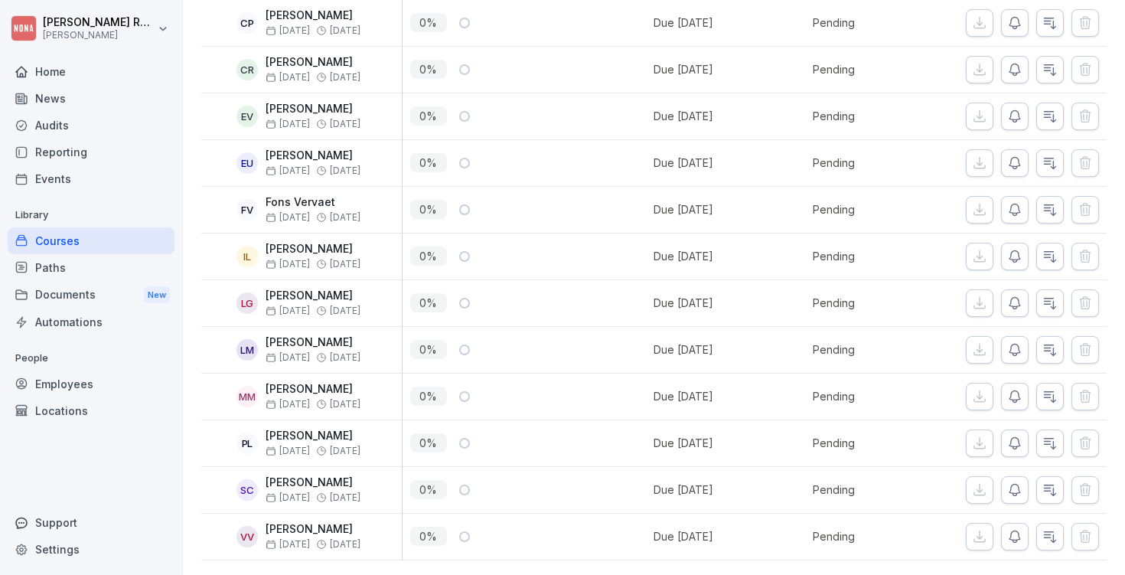
scroll to position [26, 0]
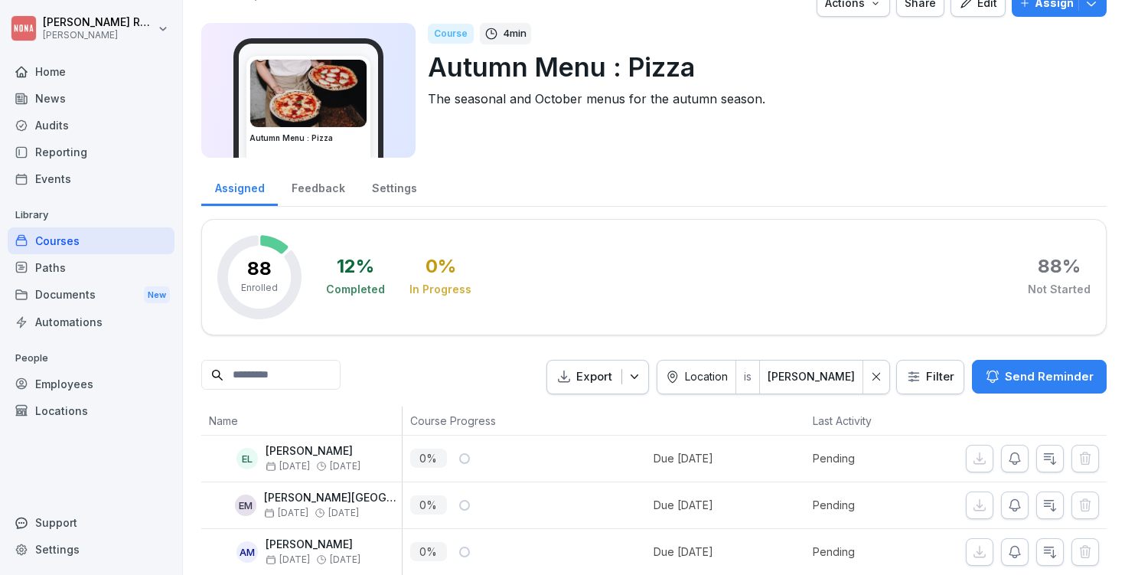
click at [323, 387] on input at bounding box center [270, 375] width 139 height 30
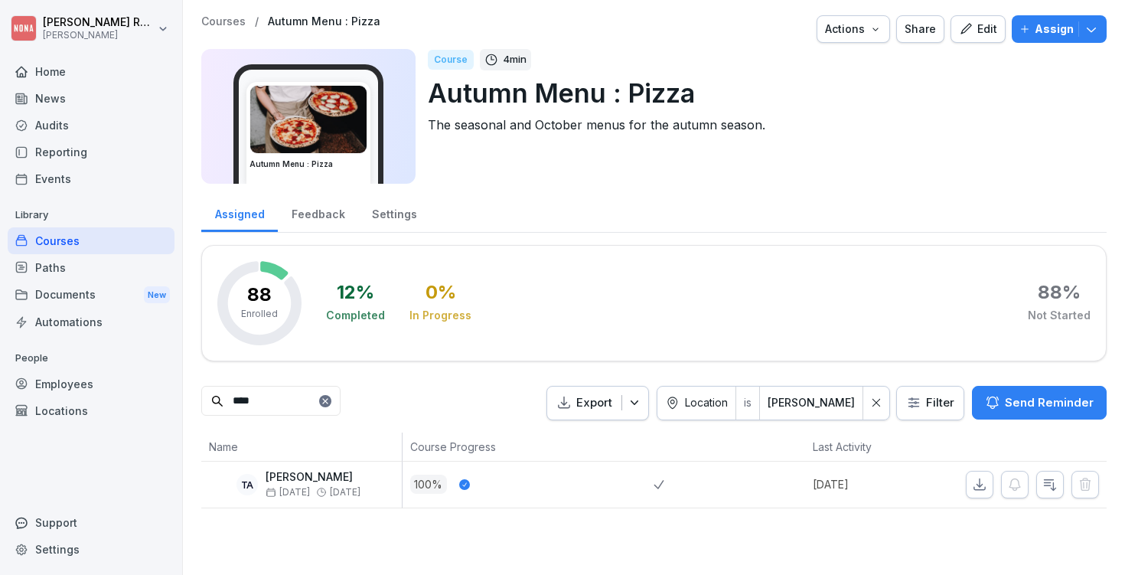
click at [270, 390] on input "****" at bounding box center [270, 401] width 139 height 30
type input "***"
